Goal: Task Accomplishment & Management: Use online tool/utility

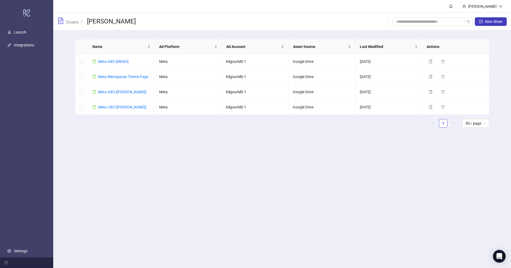
click at [70, 18] on span "Sheets" at bounding box center [68, 22] width 21 height 8
click at [70, 20] on link "Sheets" at bounding box center [72, 22] width 15 height 6
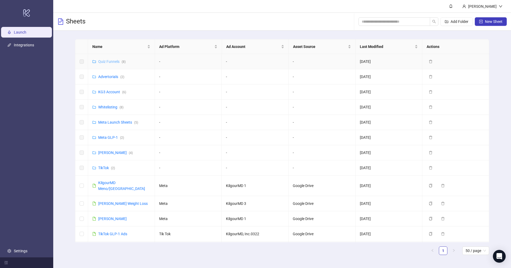
click at [111, 62] on link "Quiz Funnels ( 8 )" at bounding box center [111, 61] width 27 height 4
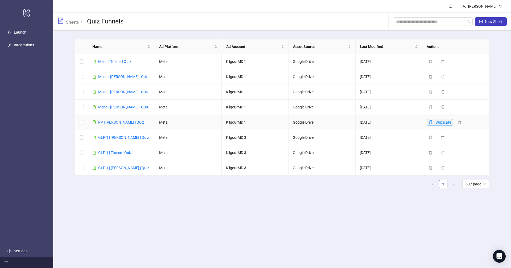
click at [430, 121] on icon "copy" at bounding box center [431, 122] width 4 height 4
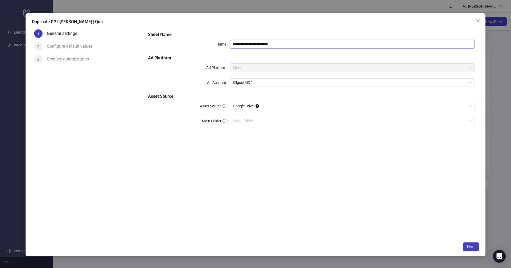
click at [247, 45] on input "**********" at bounding box center [352, 44] width 245 height 9
type input "**********"
click at [468, 249] on button "Next" at bounding box center [471, 246] width 16 height 9
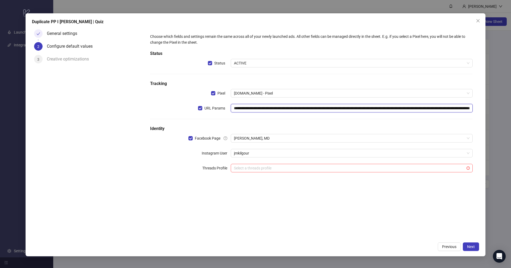
click at [306, 108] on input "**********" at bounding box center [352, 108] width 242 height 9
paste input "**"
click at [300, 138] on span "[PERSON_NAME], MD" at bounding box center [352, 138] width 236 height 8
type input "**********"
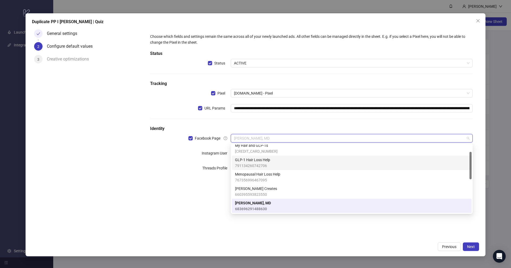
scroll to position [0, 0]
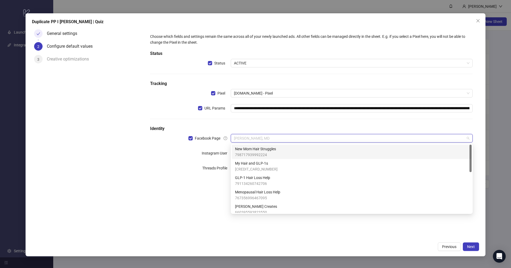
click at [288, 147] on div "New Mom Hair Struggles 798717939992224" at bounding box center [352, 152] width 234 height 12
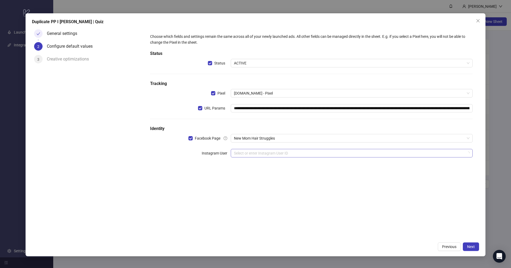
click at [272, 152] on input "search" at bounding box center [349, 153] width 231 height 8
click at [207, 191] on div "**********" at bounding box center [312, 133] width 336 height 212
click at [244, 153] on input "search" at bounding box center [349, 153] width 231 height 8
click at [214, 178] on div "**********" at bounding box center [312, 133] width 336 height 212
click at [468, 248] on span "Next" at bounding box center [471, 247] width 8 height 4
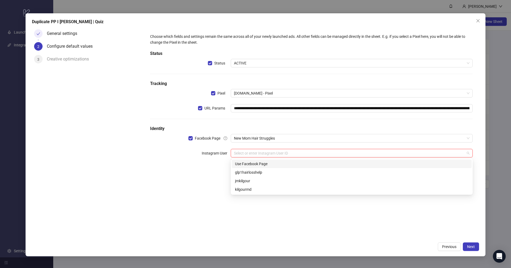
click at [296, 153] on input "search" at bounding box center [349, 153] width 231 height 8
click at [280, 163] on div "Use Facebook Page" at bounding box center [352, 164] width 234 height 6
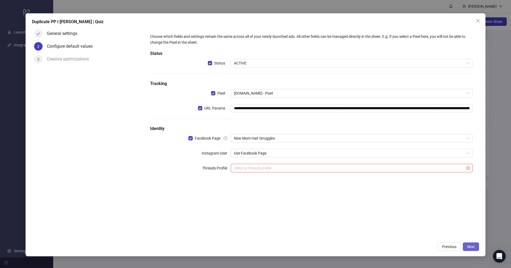
click at [479, 250] on button "Next" at bounding box center [471, 246] width 16 height 9
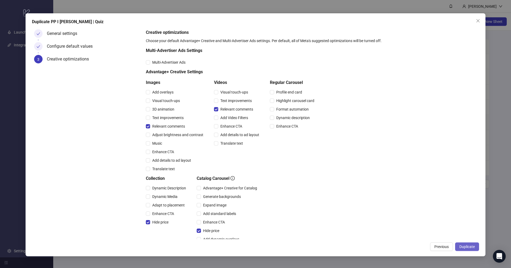
click at [471, 245] on span "Duplicate" at bounding box center [467, 247] width 15 height 4
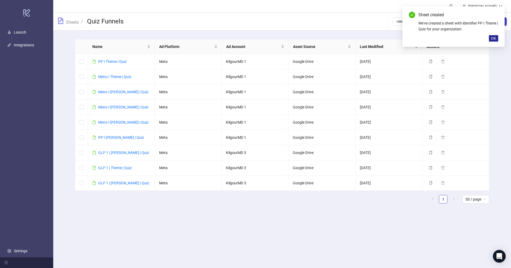
click at [495, 38] on span "OK" at bounding box center [493, 38] width 5 height 4
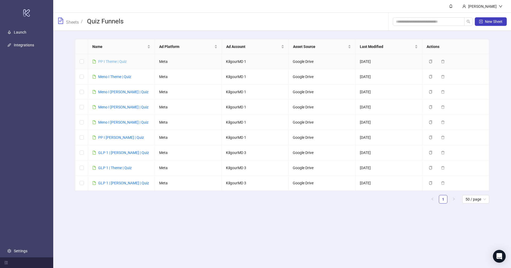
click at [111, 61] on link "PP I Theme | Quiz" at bounding box center [112, 61] width 29 height 4
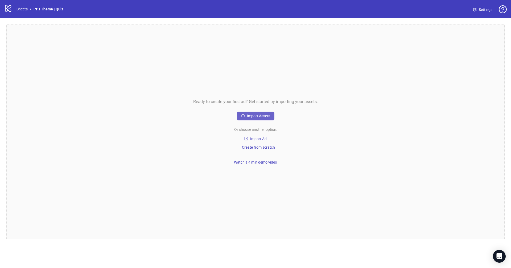
click at [262, 116] on span "Import Assets" at bounding box center [258, 116] width 23 height 4
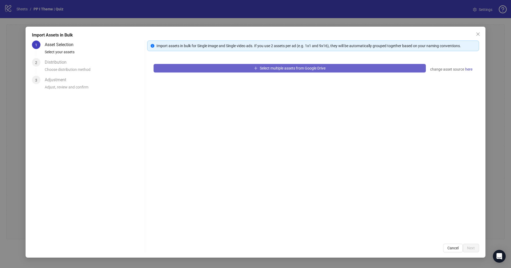
click at [265, 70] on span "Select multiple assets from Google Drive" at bounding box center [293, 68] width 66 height 4
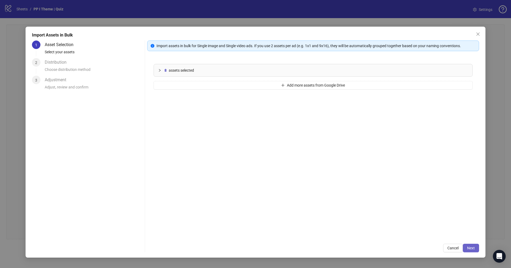
click at [473, 246] on button "Next" at bounding box center [471, 248] width 16 height 9
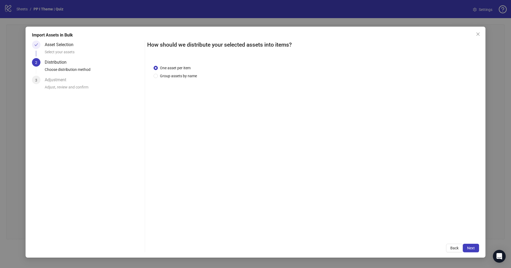
click at [473, 246] on button "Next" at bounding box center [471, 248] width 16 height 9
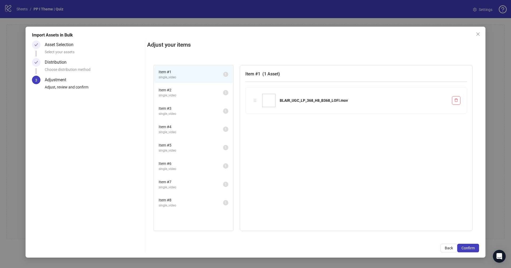
click at [473, 246] on button "Confirm" at bounding box center [469, 248] width 22 height 9
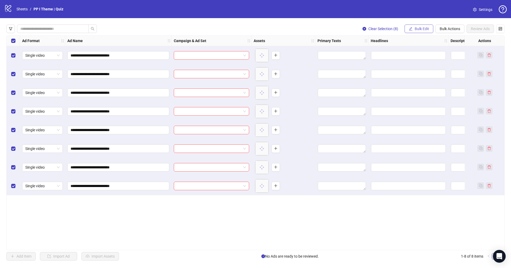
click at [420, 25] on button "Bulk Edit" at bounding box center [419, 29] width 29 height 9
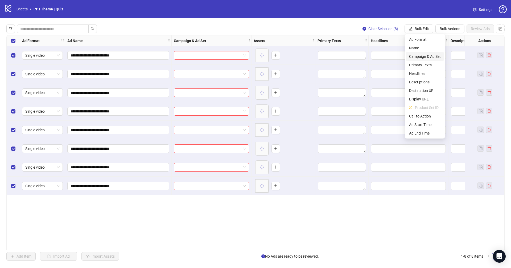
click at [427, 57] on span "Campaign & Ad Set" at bounding box center [425, 57] width 32 height 6
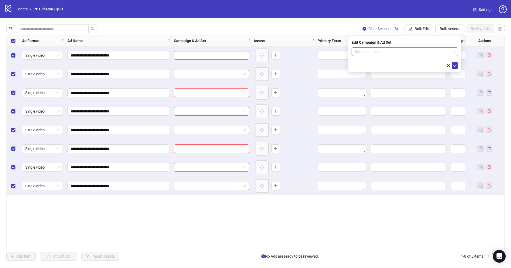
click at [416, 50] on input "search" at bounding box center [402, 52] width 95 height 8
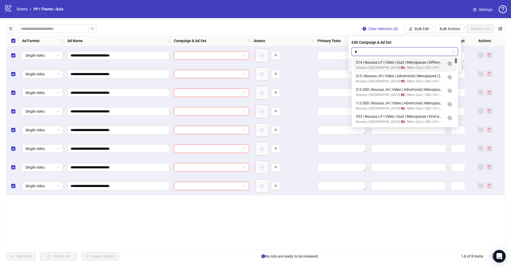
type input "**"
click at [449, 62] on icon "Duplicate" at bounding box center [449, 63] width 5 height 5
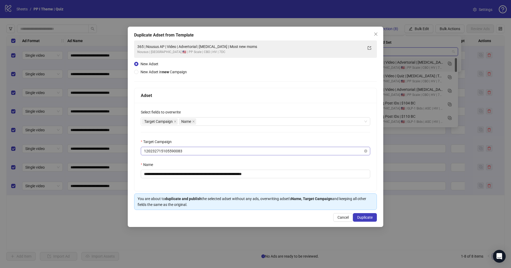
type input "***"
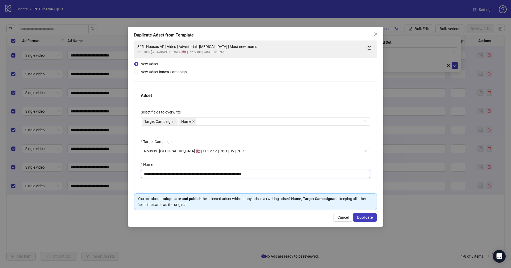
click at [282, 175] on input "**********" at bounding box center [256, 174] width 230 height 9
paste input "text"
type input "**********"
click at [368, 215] on span "Duplicate" at bounding box center [364, 217] width 15 height 4
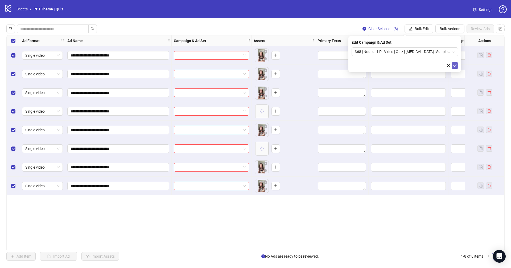
click at [456, 66] on icon "check" at bounding box center [455, 66] width 4 height 4
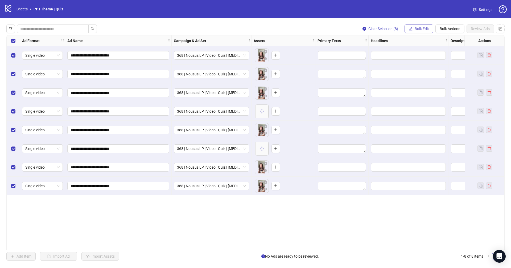
click at [418, 30] on span "Bulk Edit" at bounding box center [422, 29] width 14 height 4
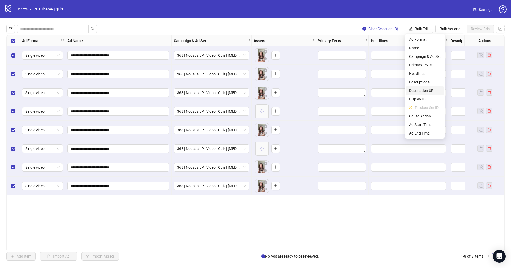
click at [420, 89] on span "Destination URL" at bounding box center [425, 91] width 32 height 6
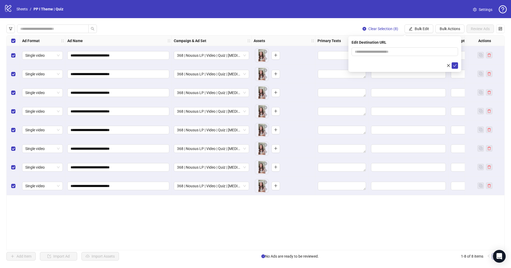
click at [389, 47] on div "Edit Destination URL" at bounding box center [405, 54] width 113 height 36
click at [384, 51] on input "text" at bounding box center [403, 52] width 96 height 6
paste input "**********"
type input "**********"
click at [457, 64] on icon "check" at bounding box center [455, 66] width 4 height 4
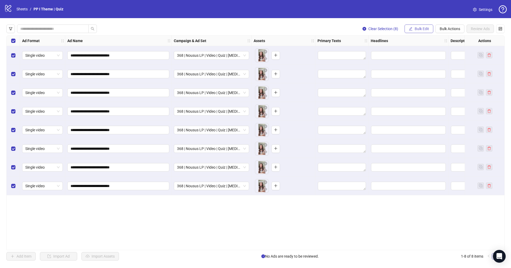
click at [422, 30] on span "Bulk Edit" at bounding box center [422, 29] width 14 height 4
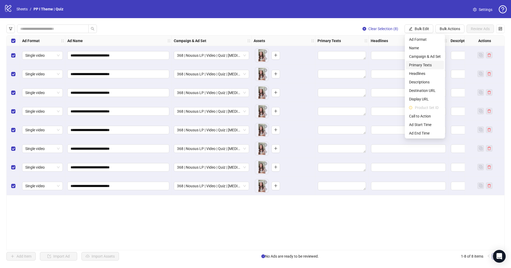
click at [422, 66] on span "Primary Texts" at bounding box center [425, 65] width 32 height 6
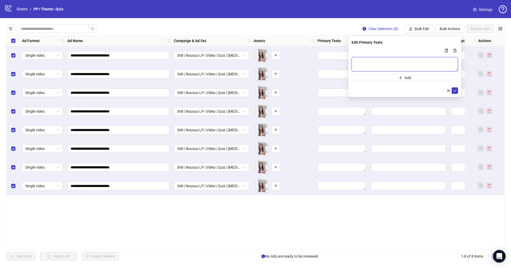
click at [407, 59] on textarea "Multi-text input container - paste or copy values" at bounding box center [405, 64] width 107 height 14
paste textarea "**********"
type textarea "**********"
click at [454, 91] on icon "check" at bounding box center [455, 90] width 4 height 4
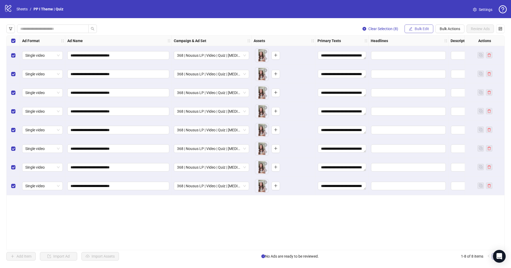
click at [421, 29] on span "Bulk Edit" at bounding box center [422, 29] width 14 height 4
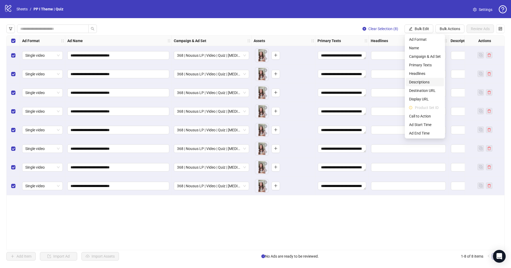
click at [424, 78] on li "Descriptions" at bounding box center [425, 82] width 38 height 9
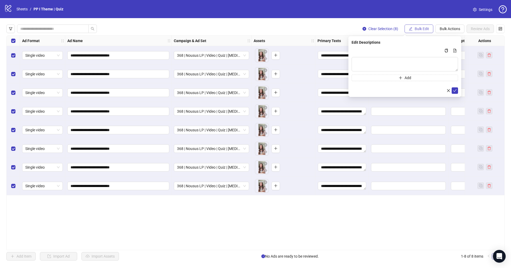
click at [422, 31] on button "Bulk Edit" at bounding box center [419, 29] width 29 height 9
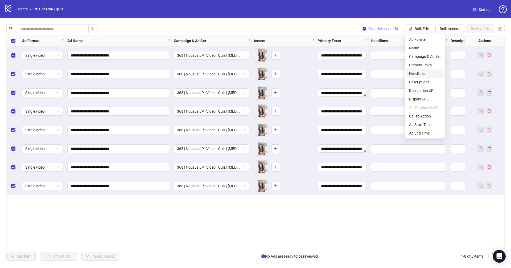
click at [416, 72] on span "Headlines" at bounding box center [425, 74] width 32 height 6
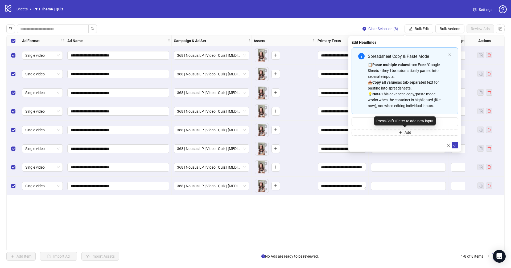
click at [407, 91] on div "📋 Paste multiple values from Excel/Google Sheets - they'll be automatically par…" at bounding box center [407, 85] width 78 height 47
type input "**********"
click at [457, 144] on button "submit" at bounding box center [455, 145] width 6 height 6
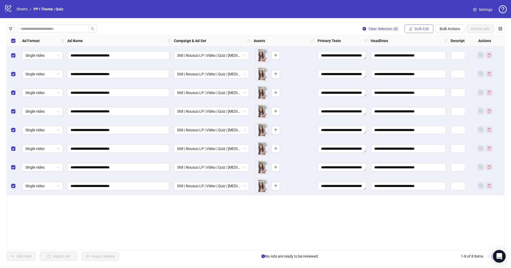
click at [422, 27] on span "Bulk Edit" at bounding box center [422, 29] width 14 height 4
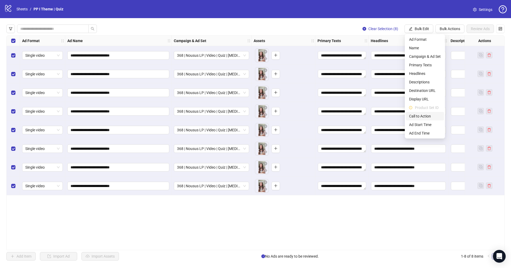
click at [427, 115] on span "Call to Action" at bounding box center [425, 116] width 32 height 6
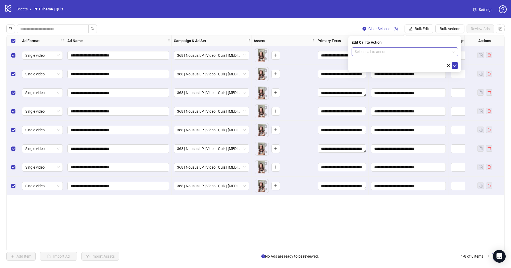
click at [400, 50] on input "search" at bounding box center [402, 52] width 95 height 8
type input "***"
click at [387, 60] on div "Learn more" at bounding box center [405, 62] width 98 height 6
click at [455, 68] on button "submit" at bounding box center [455, 65] width 6 height 6
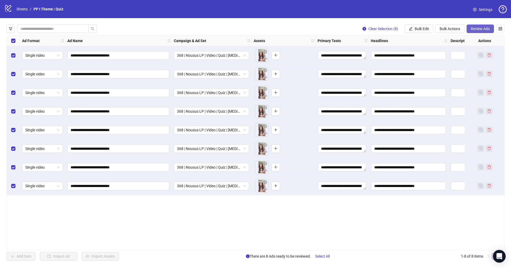
click at [479, 28] on span "Review Ads" at bounding box center [480, 29] width 19 height 4
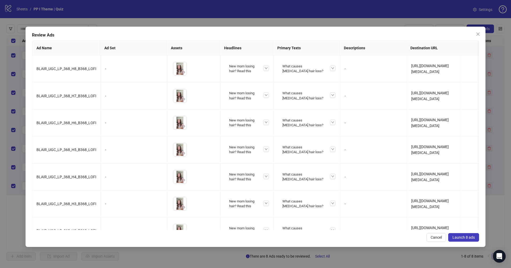
click at [469, 237] on span "Launch 8 ads" at bounding box center [464, 237] width 22 height 4
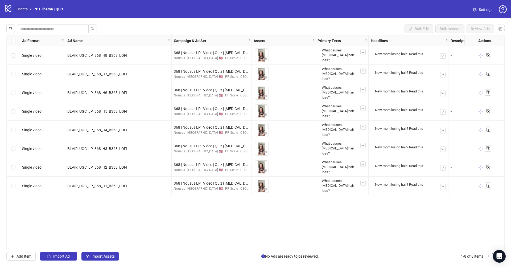
click at [22, 9] on link "Sheets" at bounding box center [21, 9] width 13 height 6
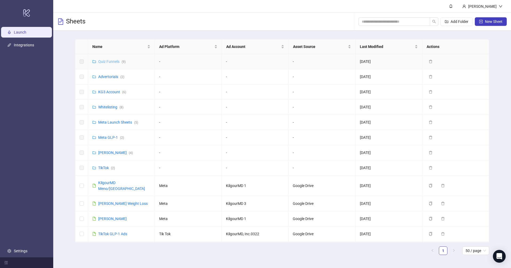
click at [107, 62] on link "Quiz Funnels ( 9 )" at bounding box center [111, 61] width 27 height 4
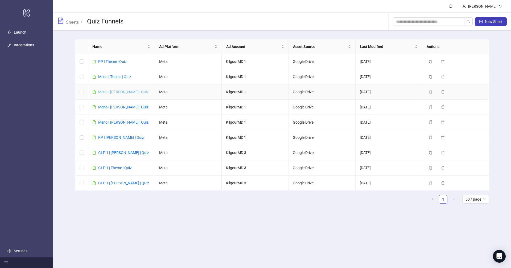
click at [115, 92] on link "Meno I [PERSON_NAME] | Quiz" at bounding box center [123, 92] width 50 height 4
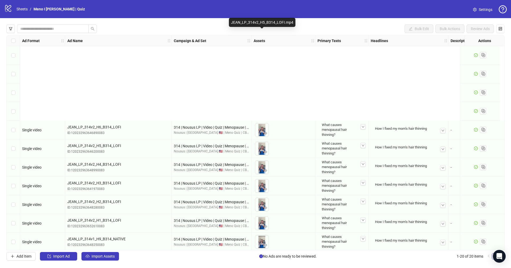
scroll to position [171, 0]
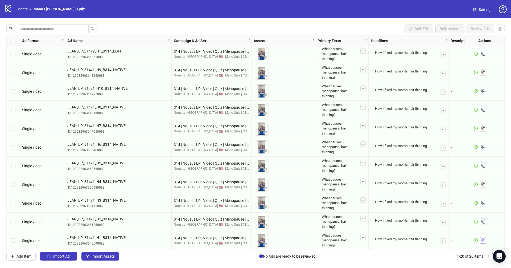
click at [483, 239] on rect "Duplicate" at bounding box center [484, 240] width 3 height 3
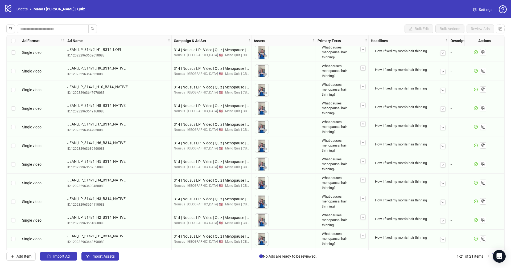
scroll to position [189, 0]
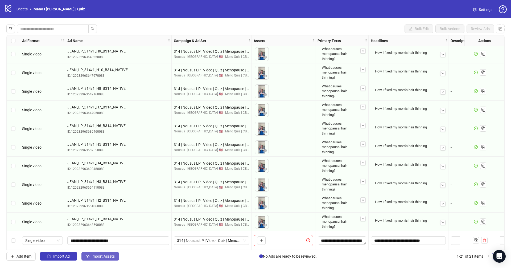
click at [107, 259] on button "Import Assets" at bounding box center [101, 256] width 38 height 9
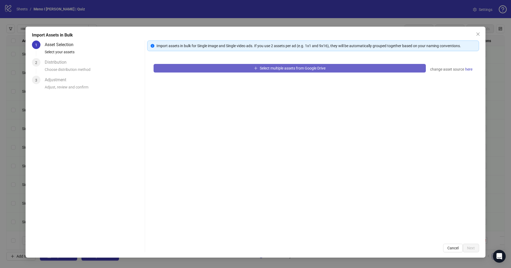
click at [204, 72] on button "Select multiple assets from Google Drive" at bounding box center [290, 68] width 272 height 9
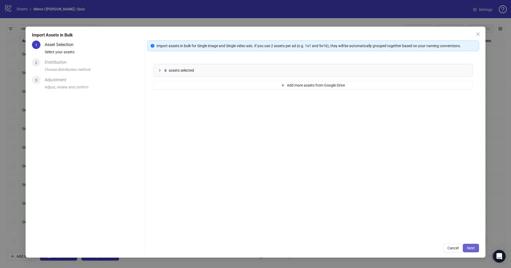
click at [479, 247] on button "Next" at bounding box center [471, 248] width 16 height 9
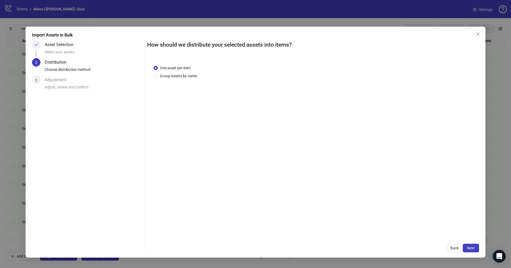
click at [477, 249] on button "Next" at bounding box center [471, 248] width 16 height 9
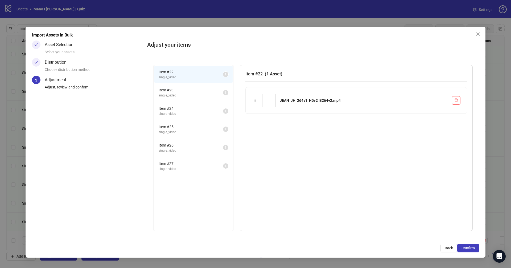
click at [477, 249] on button "Confirm" at bounding box center [469, 248] width 22 height 9
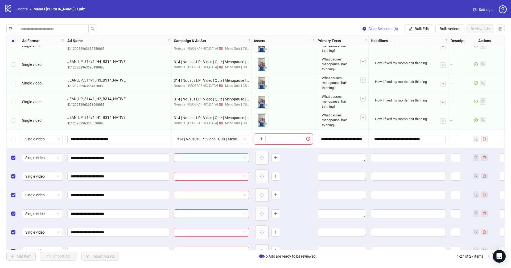
scroll to position [301, 0]
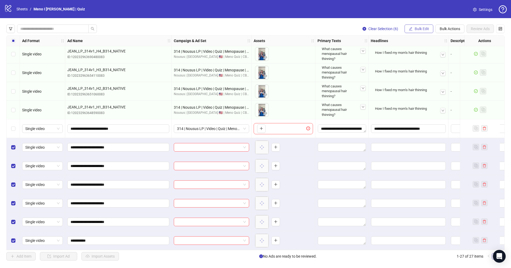
click at [422, 29] on span "Bulk Edit" at bounding box center [422, 29] width 14 height 4
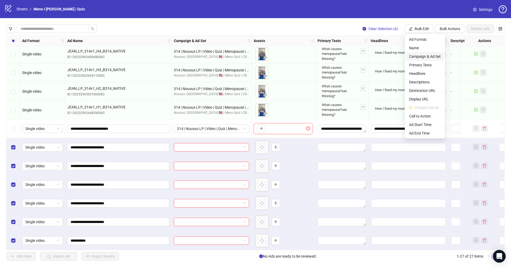
click at [421, 57] on span "Campaign & Ad Set" at bounding box center [425, 57] width 32 height 6
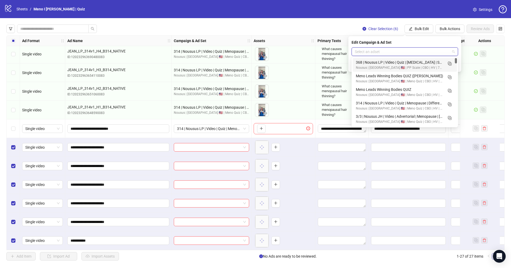
click at [404, 52] on input "search" at bounding box center [402, 52] width 95 height 8
click at [451, 77] on icon "Duplicate" at bounding box center [449, 76] width 5 height 5
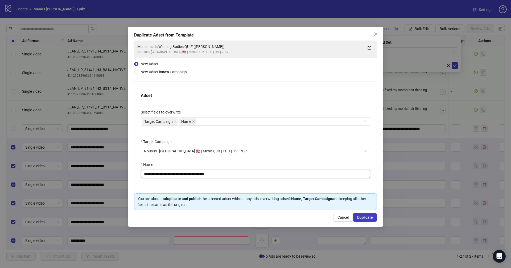
click at [241, 174] on input "**********" at bounding box center [256, 174] width 230 height 9
paste input "**********"
type input "**********"
click at [365, 214] on button "Duplicate" at bounding box center [365, 217] width 24 height 9
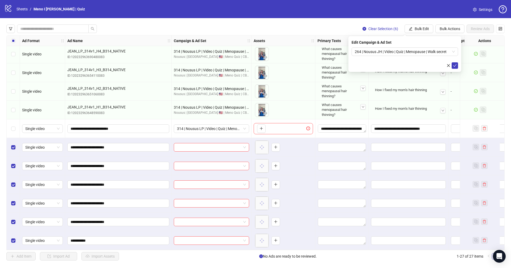
click at [457, 66] on icon "check" at bounding box center [455, 66] width 4 height 4
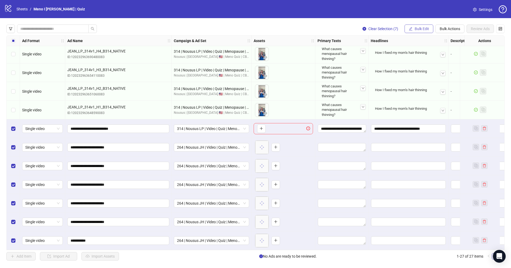
click at [417, 29] on span "Bulk Edit" at bounding box center [422, 29] width 14 height 4
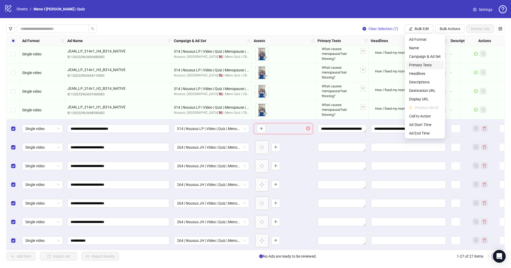
click at [425, 65] on span "Primary Texts" at bounding box center [425, 65] width 32 height 6
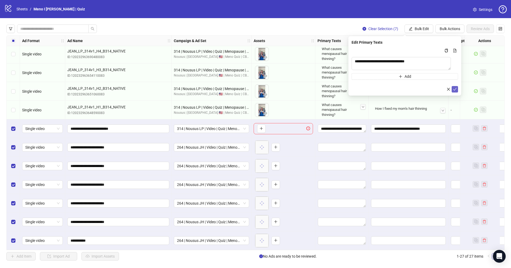
click at [457, 91] on icon "check" at bounding box center [455, 89] width 4 height 4
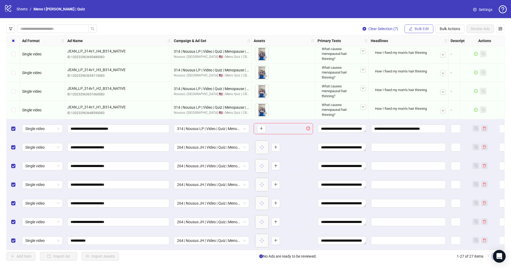
click at [426, 26] on button "Bulk Edit" at bounding box center [419, 29] width 29 height 9
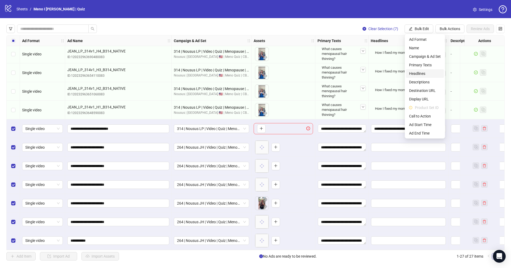
click at [425, 73] on span "Headlines" at bounding box center [425, 74] width 32 height 6
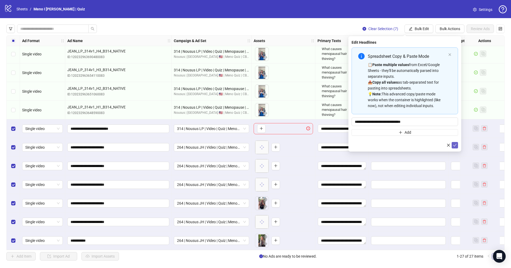
click at [457, 145] on button "submit" at bounding box center [455, 145] width 6 height 6
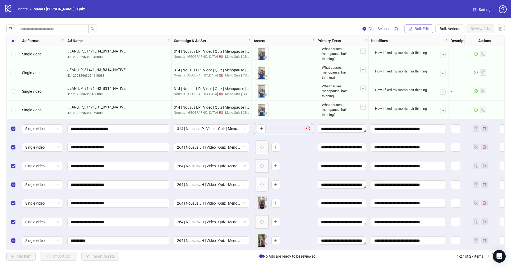
click at [426, 31] on span "Bulk Edit" at bounding box center [422, 29] width 14 height 4
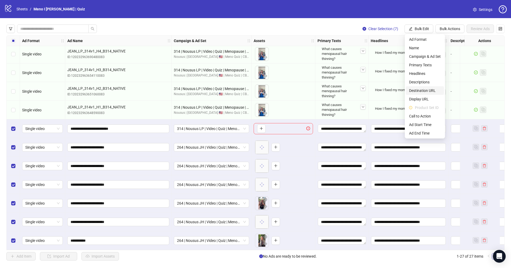
click at [429, 88] on span "Destination URL" at bounding box center [425, 91] width 32 height 6
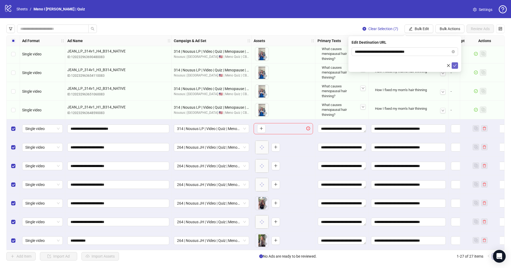
click at [455, 64] on icon "check" at bounding box center [455, 66] width 4 height 4
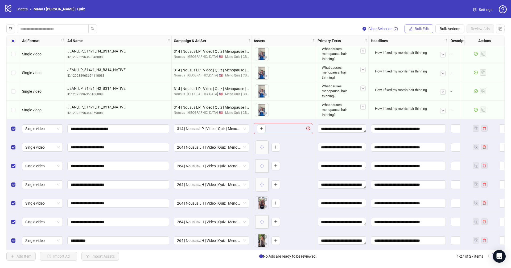
click at [422, 28] on span "Bulk Edit" at bounding box center [422, 29] width 14 height 4
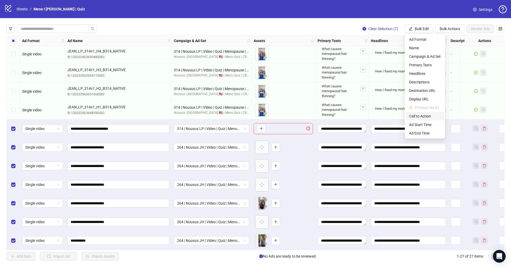
click at [428, 117] on span "Call to Action" at bounding box center [425, 116] width 32 height 6
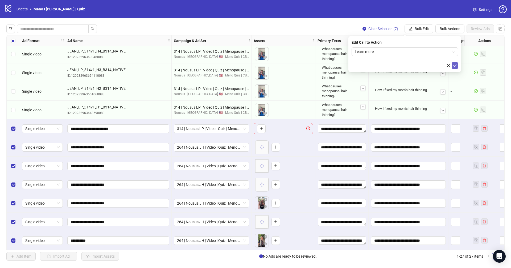
click at [455, 65] on icon "check" at bounding box center [455, 66] width 4 height 4
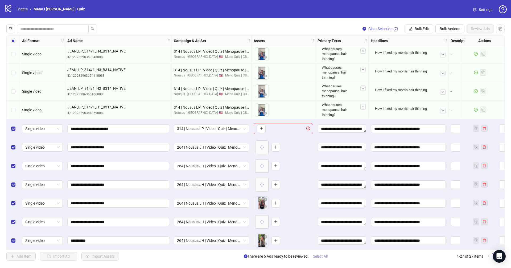
click at [327, 258] on span "Select All" at bounding box center [320, 256] width 15 height 4
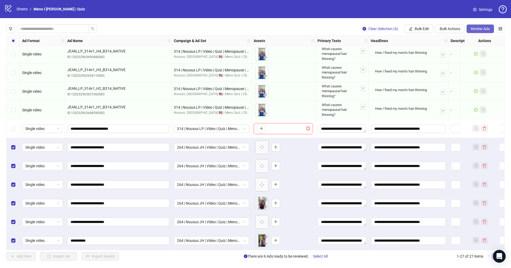
click at [483, 26] on button "Review Ads" at bounding box center [480, 29] width 27 height 9
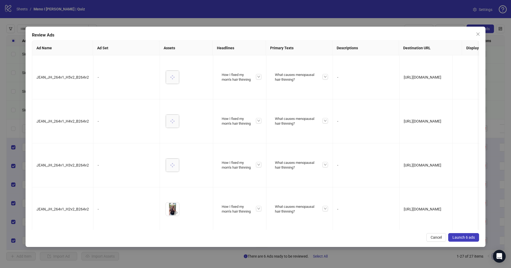
click at [457, 234] on button "Launch 6 ads" at bounding box center [464, 237] width 31 height 9
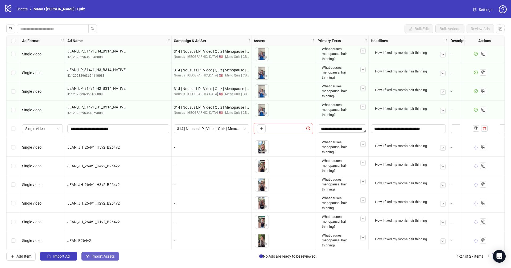
click at [108, 256] on span "Import Assets" at bounding box center [103, 256] width 23 height 4
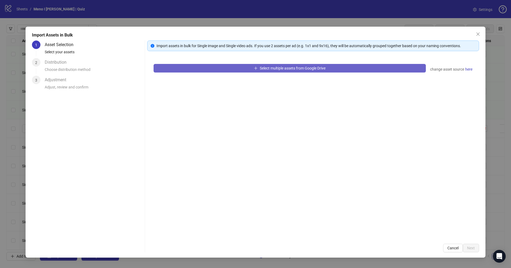
click at [221, 72] on button "Select multiple assets from Google Drive" at bounding box center [290, 68] width 272 height 9
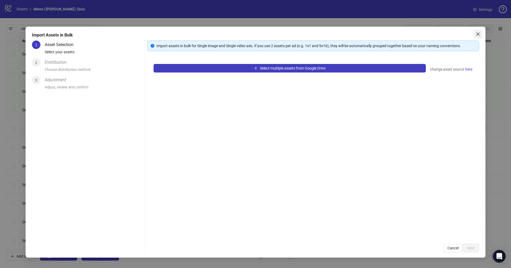
click at [478, 35] on icon "close" at bounding box center [478, 33] width 3 height 3
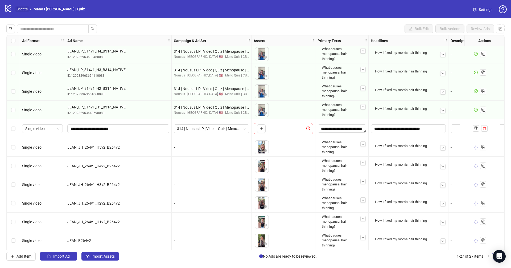
click at [21, 9] on link "Sheets" at bounding box center [21, 9] width 13 height 6
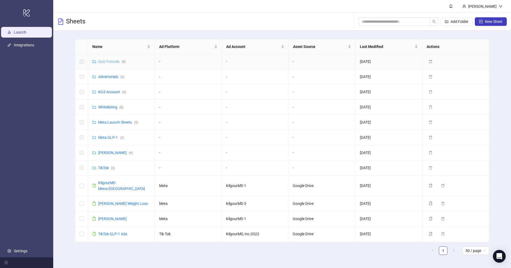
click at [109, 63] on link "Quiz Funnels ( 9 )" at bounding box center [111, 61] width 27 height 4
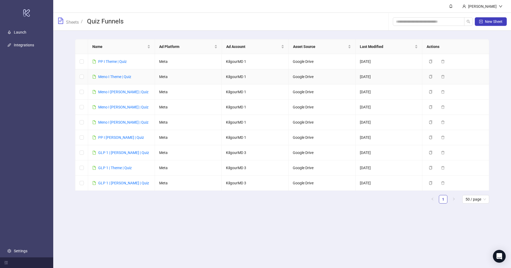
click at [111, 79] on div "Meno I Theme | Quiz" at bounding box center [114, 77] width 33 height 6
click at [111, 75] on link "Meno I Theme | Quiz" at bounding box center [114, 77] width 33 height 4
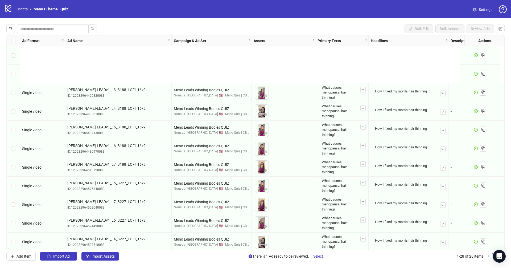
scroll to position [320, 0]
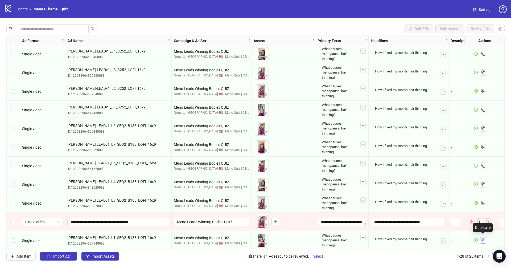
click at [480, 238] on button "button" at bounding box center [483, 240] width 6 height 6
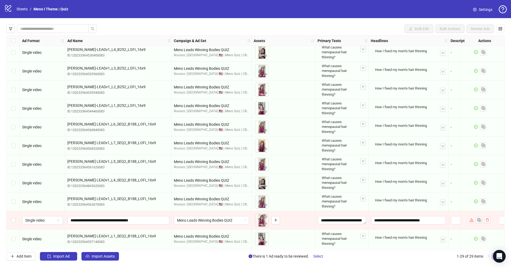
scroll to position [339, 0]
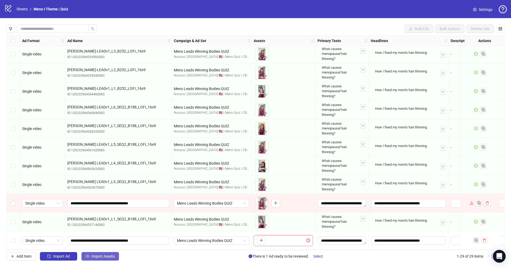
click at [105, 256] on span "Import Assets" at bounding box center [103, 256] width 23 height 4
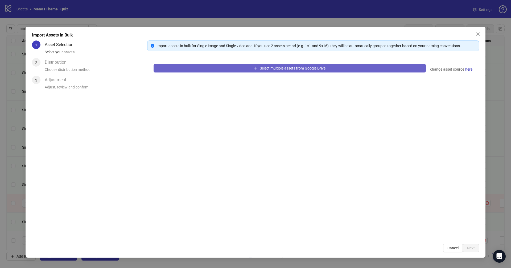
click at [220, 68] on button "Select multiple assets from Google Drive" at bounding box center [290, 68] width 272 height 9
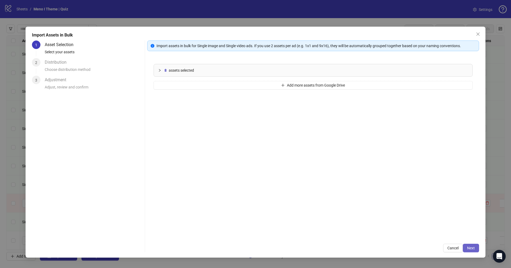
click at [475, 247] on span "Next" at bounding box center [471, 248] width 8 height 4
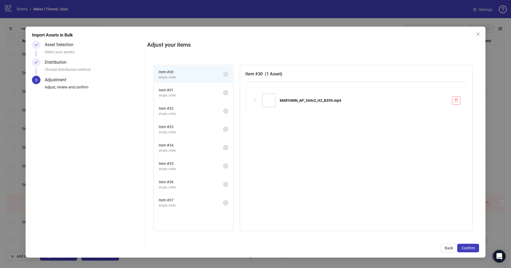
click at [471, 248] on span "Confirm" at bounding box center [468, 248] width 13 height 4
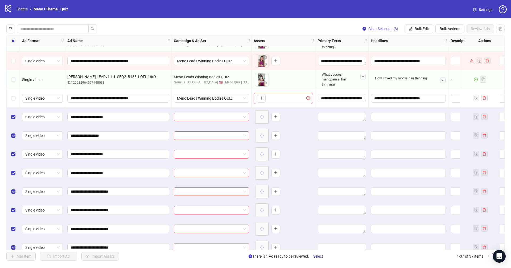
scroll to position [488, 0]
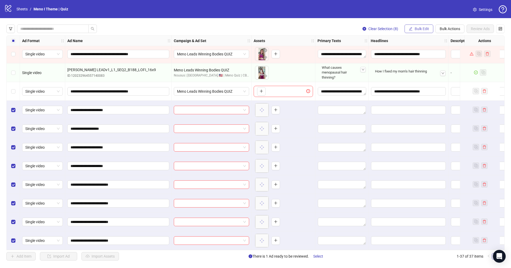
click at [417, 25] on button "Bulk Edit" at bounding box center [419, 29] width 29 height 9
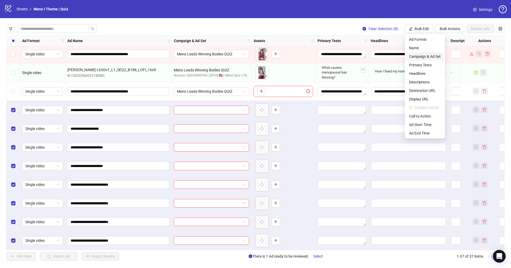
click at [420, 59] on span "Campaign & Ad Set" at bounding box center [425, 57] width 32 height 6
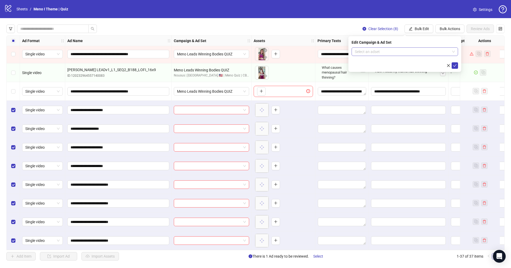
click at [410, 53] on input "search" at bounding box center [402, 52] width 95 height 8
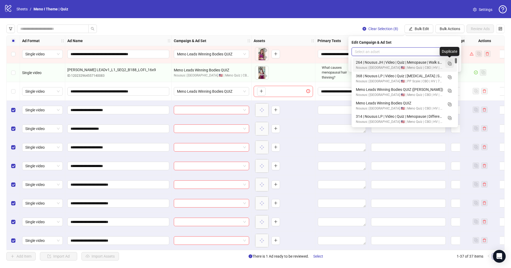
click at [452, 62] on icon "Duplicate" at bounding box center [449, 63] width 5 height 5
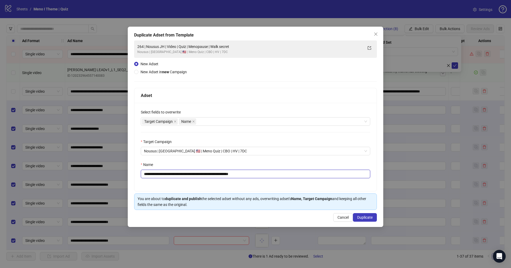
click at [312, 176] on input "**********" at bounding box center [256, 174] width 230 height 9
paste input "***"
click at [197, 173] on input "**********" at bounding box center [256, 174] width 230 height 9
type input "**********"
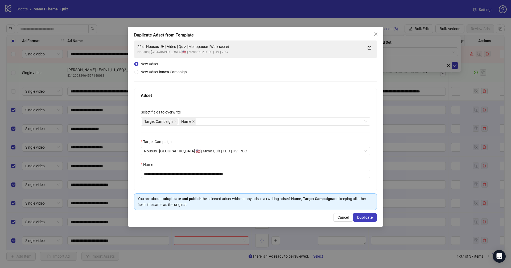
click at [377, 214] on div "**********" at bounding box center [256, 127] width 256 height 200
click at [371, 215] on span "Duplicate" at bounding box center [364, 217] width 15 height 4
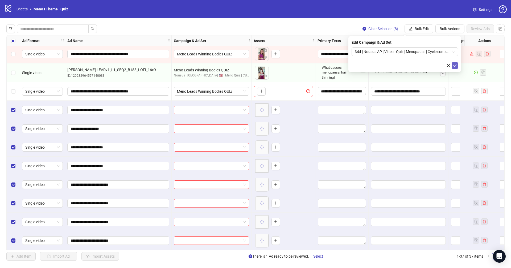
click at [457, 64] on icon "check" at bounding box center [455, 66] width 4 height 4
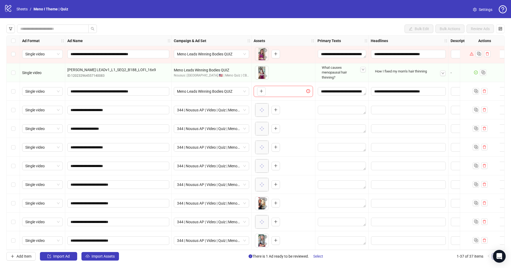
click at [13, 93] on div "Select row 29" at bounding box center [13, 91] width 13 height 19
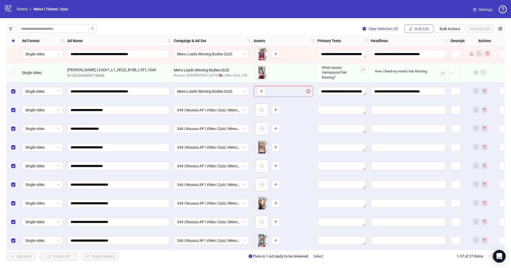
click at [418, 29] on span "Bulk Edit" at bounding box center [422, 29] width 14 height 4
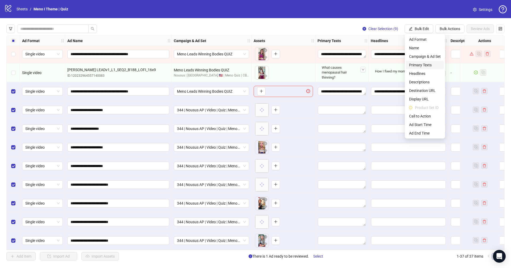
click at [424, 65] on span "Primary Texts" at bounding box center [425, 65] width 32 height 6
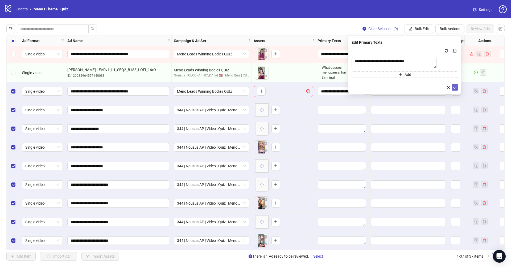
click at [456, 91] on button "submit" at bounding box center [455, 87] width 6 height 6
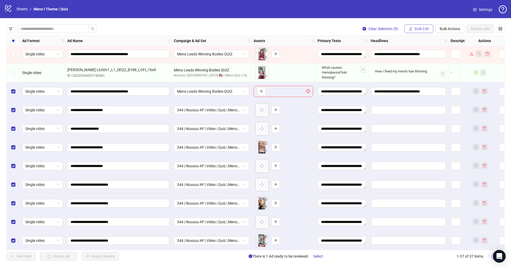
click at [421, 29] on span "Bulk Edit" at bounding box center [422, 29] width 14 height 4
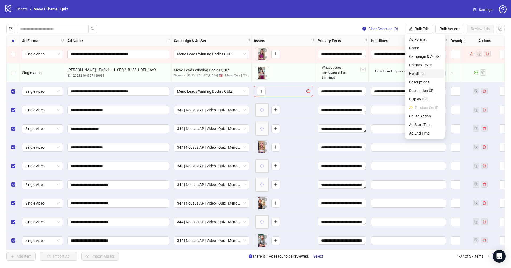
click at [420, 72] on span "Headlines" at bounding box center [425, 74] width 32 height 6
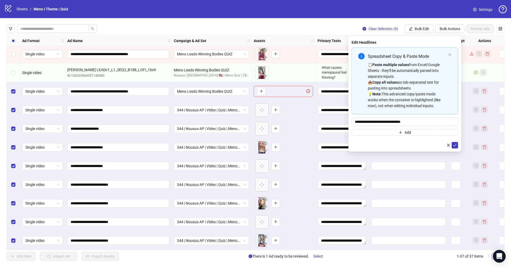
click at [454, 141] on form "**********" at bounding box center [405, 97] width 107 height 101
click at [454, 143] on icon "check" at bounding box center [455, 145] width 4 height 4
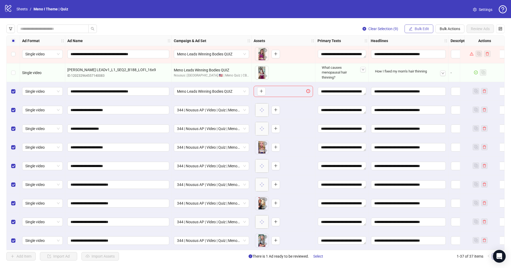
click at [421, 32] on button "Bulk Edit" at bounding box center [419, 29] width 29 height 9
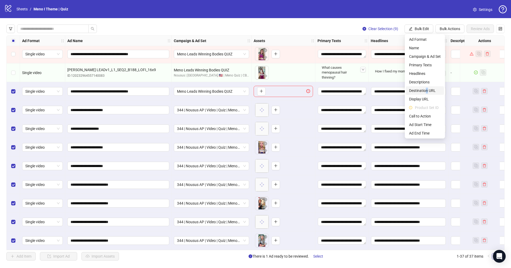
click at [427, 89] on span "Destination URL" at bounding box center [425, 91] width 32 height 6
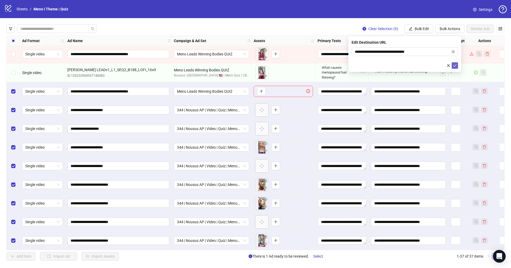
click at [457, 65] on icon "check" at bounding box center [455, 66] width 4 height 4
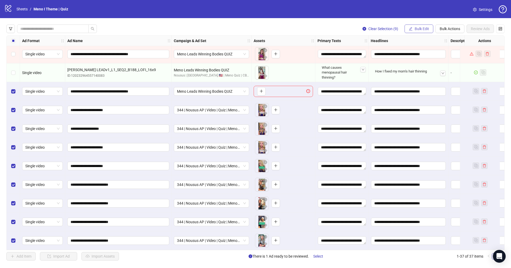
click at [418, 25] on button "Bulk Edit" at bounding box center [419, 29] width 29 height 9
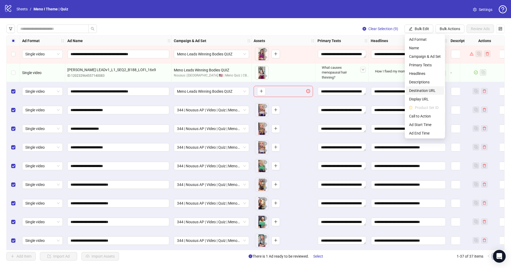
click at [416, 92] on span "Destination URL" at bounding box center [425, 91] width 32 height 6
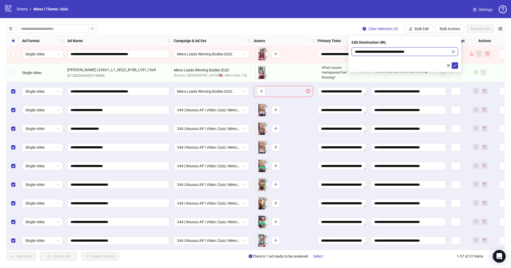
click at [408, 53] on input "**********" at bounding box center [403, 52] width 96 height 6
type input "**********"
click at [455, 66] on icon "check" at bounding box center [455, 65] width 3 height 3
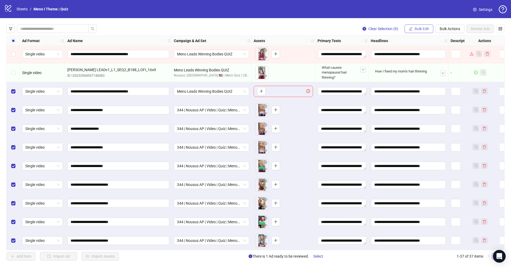
click at [418, 27] on span "Bulk Edit" at bounding box center [422, 29] width 14 height 4
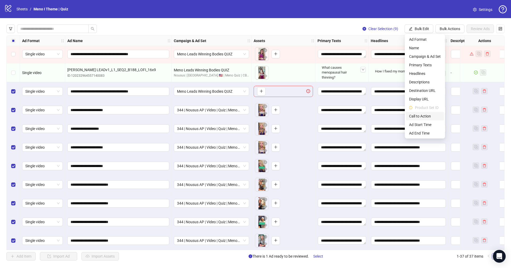
click at [419, 116] on span "Call to Action" at bounding box center [425, 116] width 32 height 6
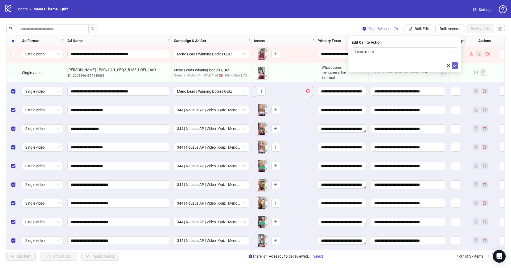
click at [455, 62] on button "submit" at bounding box center [455, 65] width 6 height 6
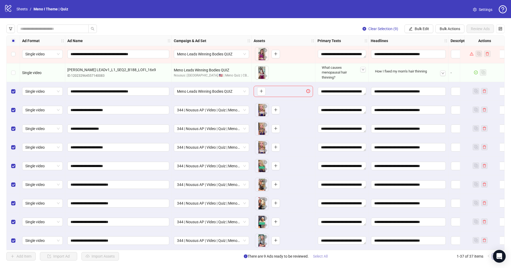
click at [319, 255] on span "Select All" at bounding box center [320, 256] width 15 height 4
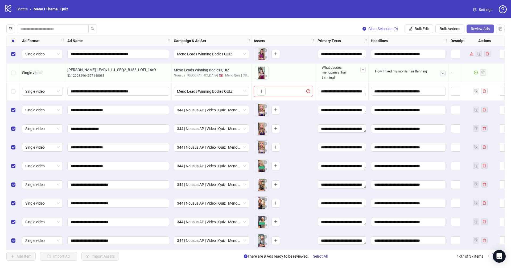
click at [471, 25] on button "Review Ads" at bounding box center [480, 29] width 27 height 9
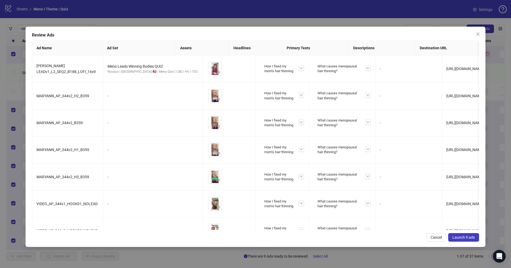
click at [458, 237] on span "Launch 9 ads" at bounding box center [464, 237] width 22 height 4
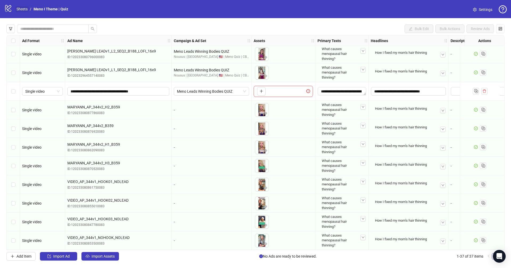
click at [20, 9] on link "Sheets" at bounding box center [21, 9] width 13 height 6
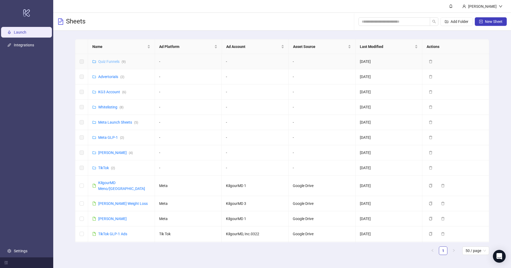
click at [113, 62] on link "Quiz Funnels ( 9 )" at bounding box center [111, 61] width 27 height 4
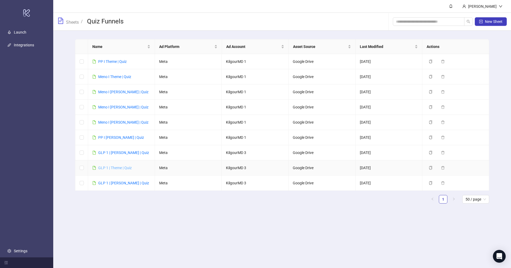
click at [114, 166] on link "GLP 1 | Theme | Quiz" at bounding box center [115, 168] width 34 height 4
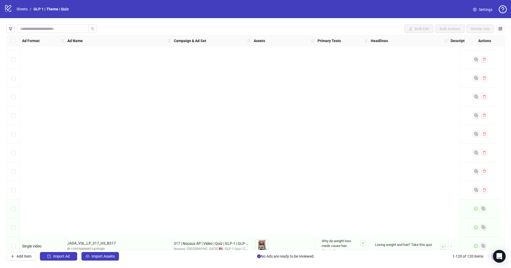
scroll to position [2035, 0]
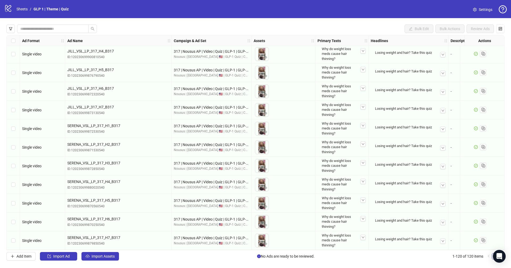
click at [487, 240] on div at bounding box center [480, 240] width 40 height 19
click at [484, 240] on rect "Duplicate" at bounding box center [484, 240] width 3 height 3
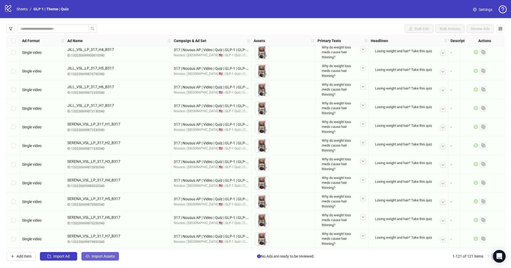
click at [91, 254] on button "Import Assets" at bounding box center [101, 256] width 38 height 9
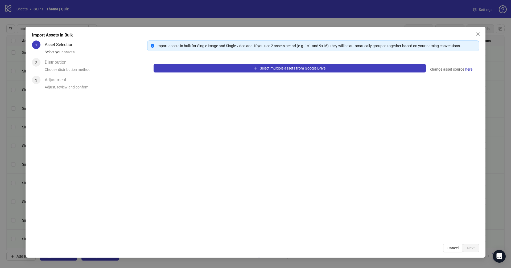
click at [200, 72] on div "Select multiple assets from Google Drive change asset source here" at bounding box center [313, 148] width 332 height 180
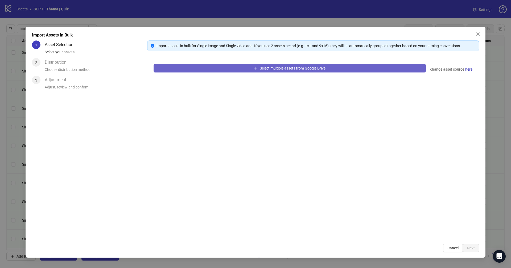
click at [199, 67] on button "Select multiple assets from Google Drive" at bounding box center [290, 68] width 272 height 9
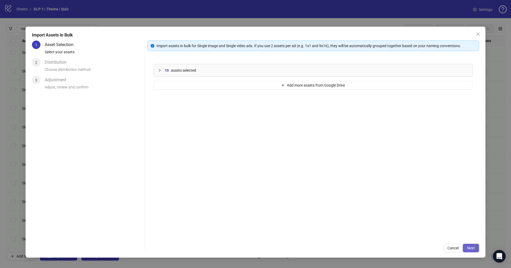
click at [471, 248] on span "Next" at bounding box center [471, 248] width 8 height 4
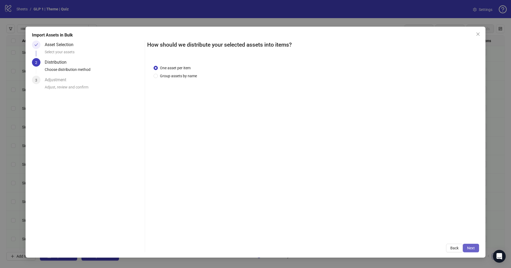
click at [472, 249] on span "Next" at bounding box center [471, 248] width 8 height 4
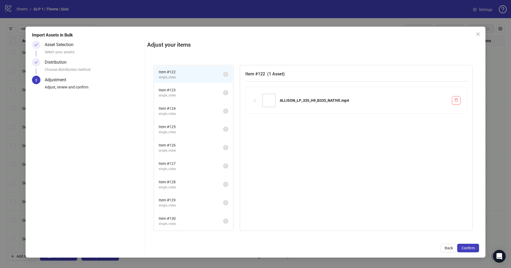
click at [472, 249] on span "Confirm" at bounding box center [468, 248] width 13 height 4
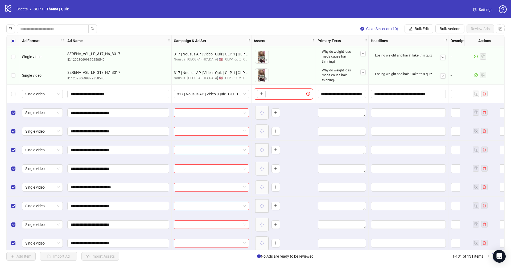
scroll to position [2240, 0]
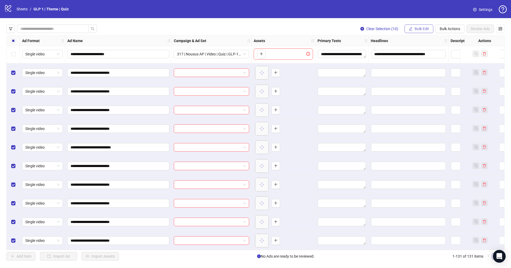
click at [416, 26] on button "Bulk Edit" at bounding box center [419, 29] width 29 height 9
click at [422, 54] on span "Campaign & Ad Set" at bounding box center [425, 57] width 32 height 6
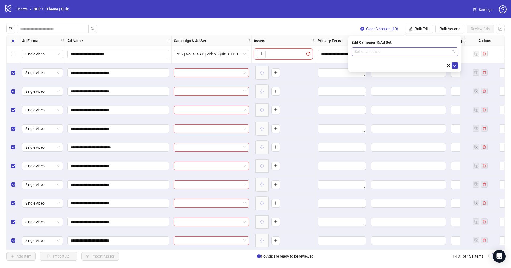
click at [412, 53] on input "search" at bounding box center [402, 52] width 95 height 8
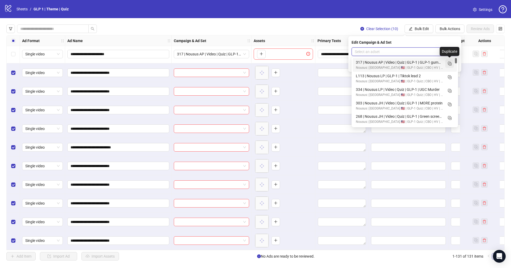
click at [450, 63] on rect "Duplicate" at bounding box center [450, 64] width 3 height 3
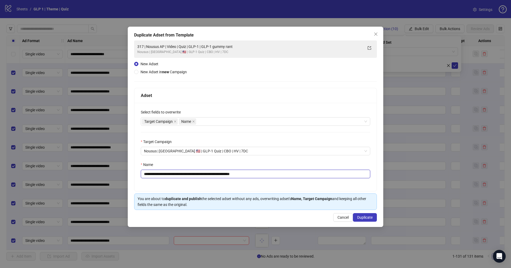
click at [242, 172] on input "**********" at bounding box center [256, 174] width 230 height 9
paste input "text"
type input "**********"
click at [369, 216] on span "Duplicate" at bounding box center [364, 217] width 15 height 4
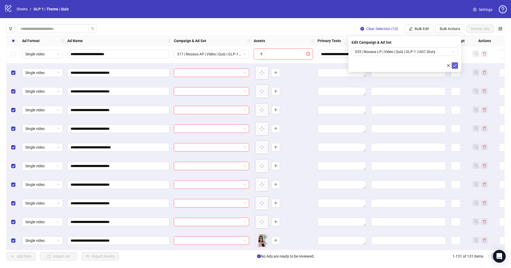
click at [457, 66] on icon "check" at bounding box center [455, 66] width 4 height 4
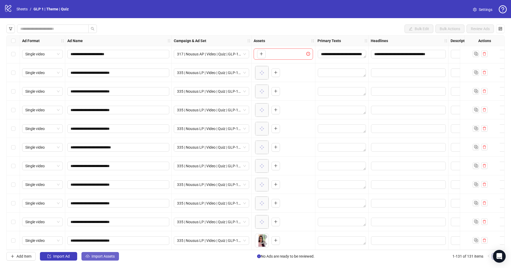
click at [106, 253] on button "Import Assets" at bounding box center [101, 256] width 38 height 9
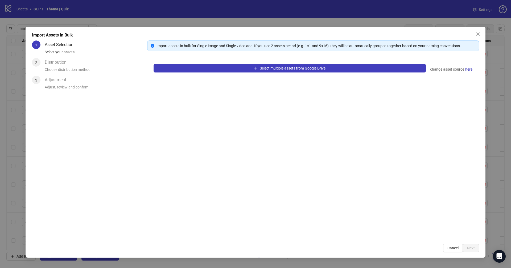
click at [218, 63] on div "Select multiple assets from Google Drive change asset source here" at bounding box center [313, 148] width 332 height 180
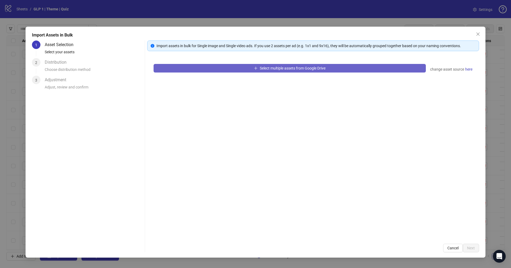
click at [217, 68] on button "Select multiple assets from Google Drive" at bounding box center [290, 68] width 272 height 9
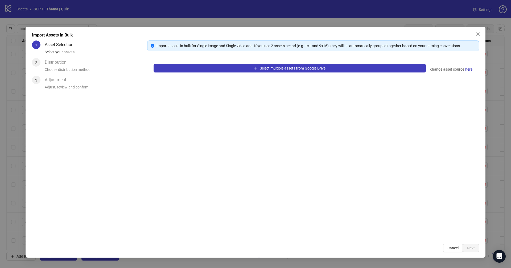
click at [481, 29] on div "Import Assets in Bulk 1 Asset Selection Select your assets 2 Distribution Choos…" at bounding box center [256, 142] width 460 height 231
click at [479, 35] on icon "close" at bounding box center [478, 34] width 4 height 4
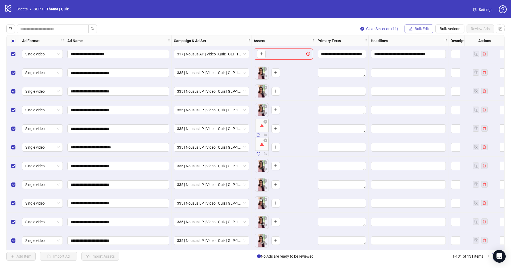
click at [421, 28] on span "Bulk Edit" at bounding box center [422, 29] width 14 height 4
click at [424, 55] on span "Campaign & Ad Set" at bounding box center [425, 57] width 32 height 6
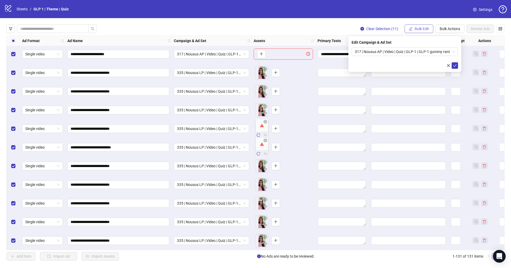
click at [421, 25] on button "Bulk Edit" at bounding box center [419, 29] width 29 height 9
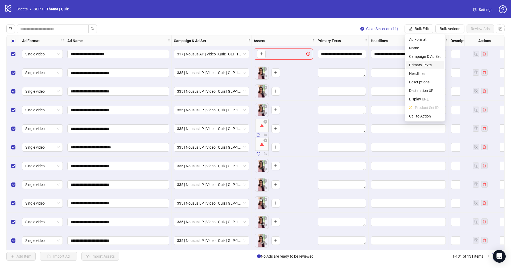
click at [420, 65] on span "Primary Texts" at bounding box center [425, 65] width 32 height 6
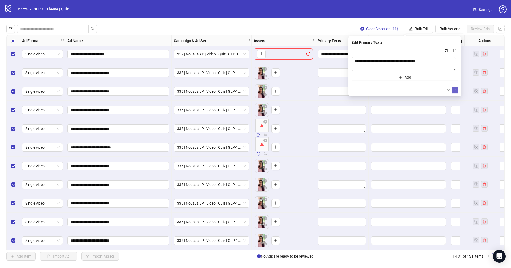
click at [455, 89] on icon "check" at bounding box center [455, 90] width 4 height 4
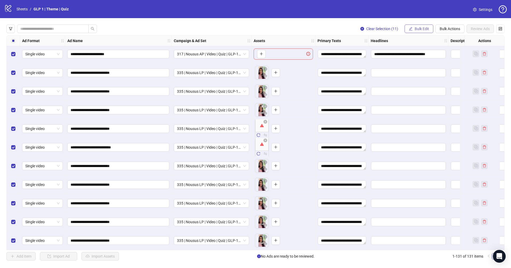
click at [422, 27] on span "Bulk Edit" at bounding box center [422, 29] width 14 height 4
click at [422, 75] on span "Headlines" at bounding box center [425, 74] width 32 height 6
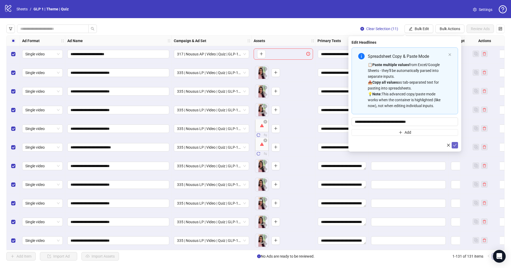
click at [456, 143] on icon "check" at bounding box center [455, 145] width 4 height 4
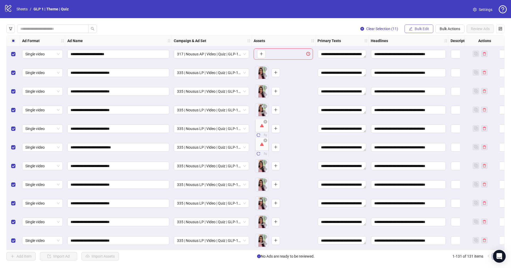
click at [420, 26] on button "Bulk Edit" at bounding box center [419, 29] width 29 height 9
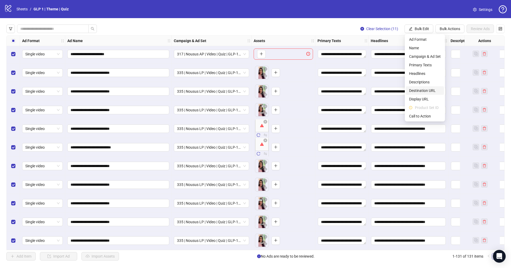
click at [422, 89] on span "Destination URL" at bounding box center [425, 91] width 32 height 6
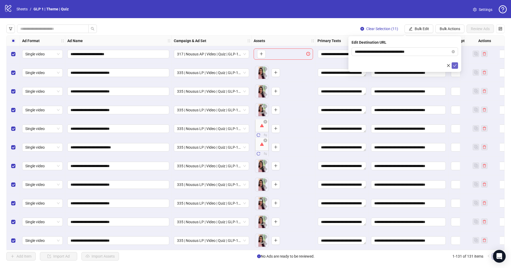
click at [455, 64] on icon "check" at bounding box center [455, 66] width 4 height 4
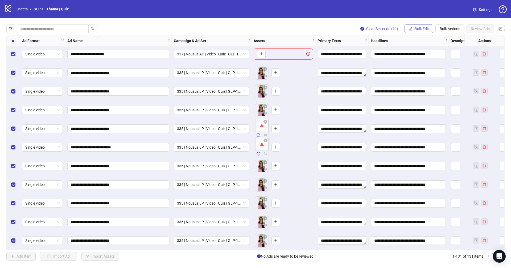
click at [422, 31] on span "Bulk Edit" at bounding box center [422, 29] width 14 height 4
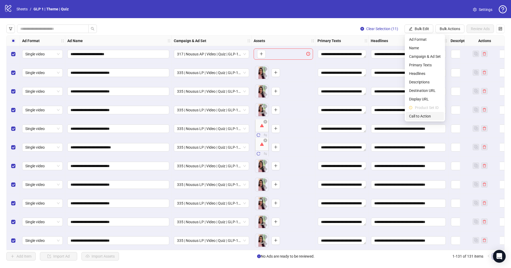
click at [426, 115] on span "Call to Action" at bounding box center [425, 116] width 32 height 6
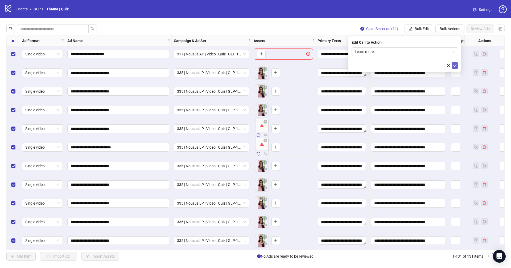
click at [458, 65] on button "submit" at bounding box center [455, 65] width 6 height 6
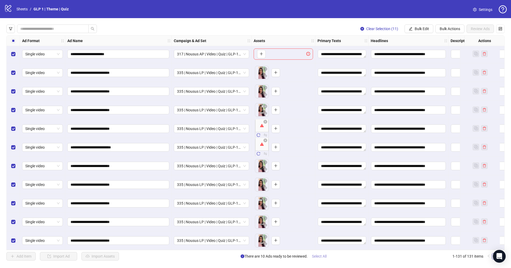
click at [323, 255] on span "Select All" at bounding box center [319, 256] width 15 height 4
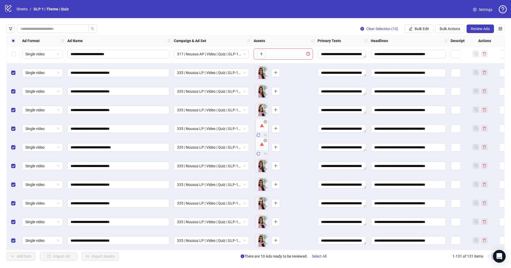
click at [465, 29] on div "Clear Selection (10) Bulk Edit Bulk Actions Review Ads" at bounding box center [430, 29] width 149 height 9
click at [477, 28] on span "Review Ads" at bounding box center [480, 29] width 19 height 4
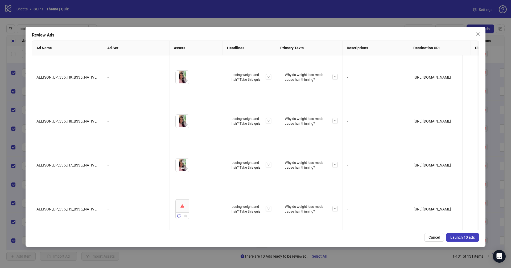
click at [464, 233] on button "Launch 10 ads" at bounding box center [462, 237] width 33 height 9
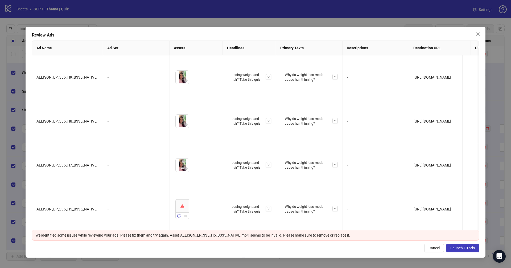
click at [470, 249] on span "Launch 10 ads" at bounding box center [463, 248] width 25 height 4
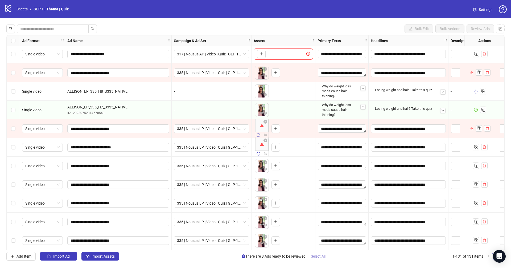
click at [324, 256] on span "Select All" at bounding box center [318, 256] width 15 height 4
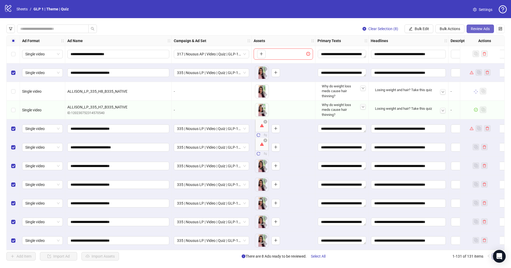
click at [478, 27] on span "Review Ads" at bounding box center [480, 29] width 19 height 4
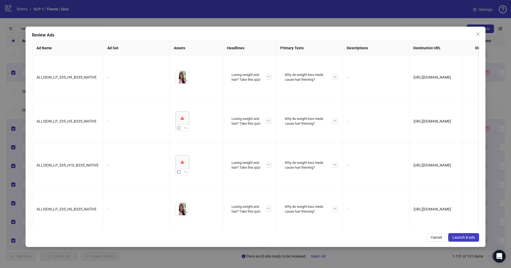
click at [463, 240] on button "Launch 8 ads" at bounding box center [464, 237] width 31 height 9
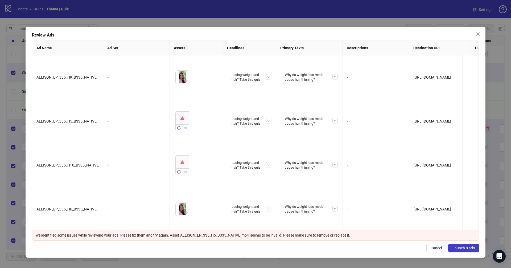
click at [464, 249] on span "Launch 8 ads" at bounding box center [464, 248] width 22 height 4
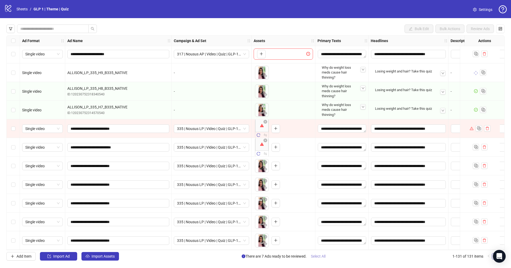
click at [318, 257] on span "Select All" at bounding box center [318, 256] width 15 height 4
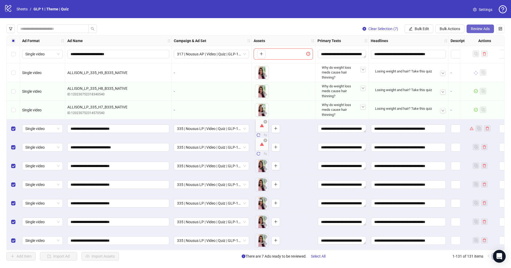
click at [478, 27] on span "Review Ads" at bounding box center [480, 29] width 19 height 4
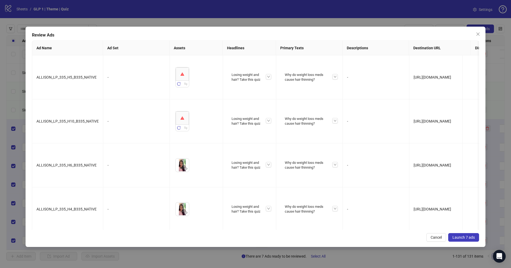
click at [471, 239] on span "Launch 7 ads" at bounding box center [464, 237] width 22 height 4
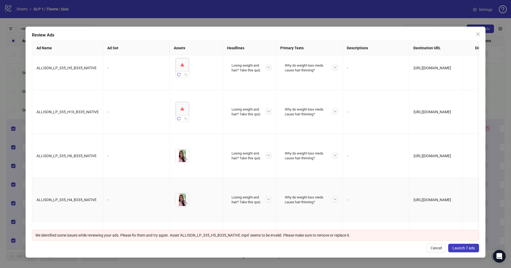
scroll to position [0, 0]
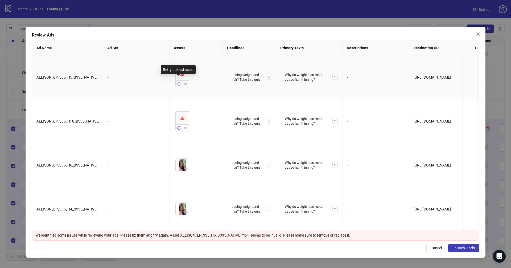
click at [178, 82] on icon "reload" at bounding box center [179, 84] width 4 height 4
click at [178, 126] on icon "reload" at bounding box center [178, 127] width 3 height 3
click at [465, 247] on span "Launch 7 ads" at bounding box center [464, 248] width 22 height 4
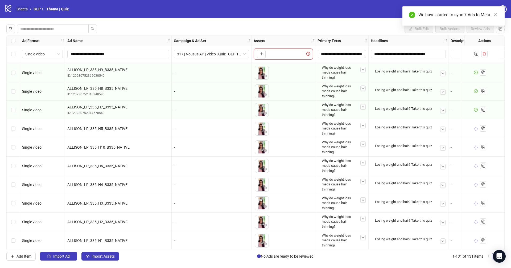
click at [20, 8] on link "Sheets" at bounding box center [21, 9] width 13 height 6
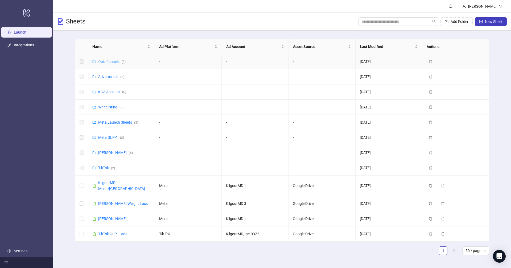
click at [108, 61] on link "Quiz Funnels ( 9 )" at bounding box center [111, 61] width 27 height 4
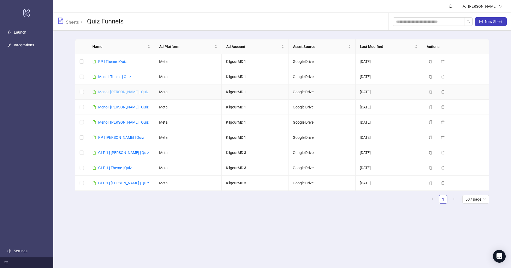
click at [116, 92] on link "Meno I [PERSON_NAME] | Quiz" at bounding box center [123, 92] width 50 height 4
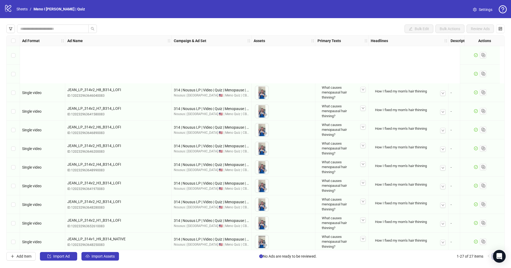
scroll to position [301, 0]
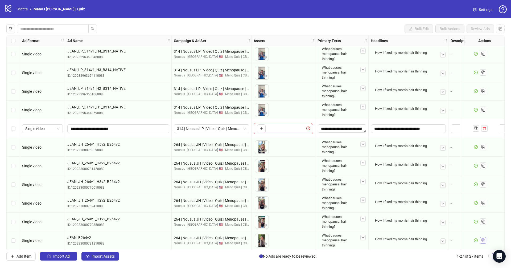
click at [483, 239] on icon "Duplicate" at bounding box center [483, 239] width 5 height 5
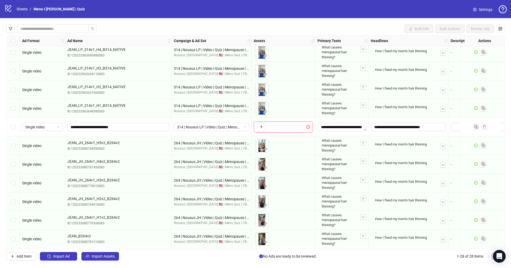
scroll to position [320, 0]
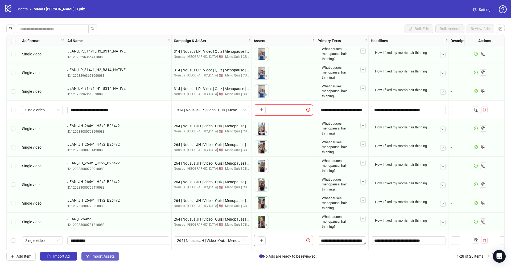
click at [106, 258] on span "Import Assets" at bounding box center [103, 256] width 23 height 4
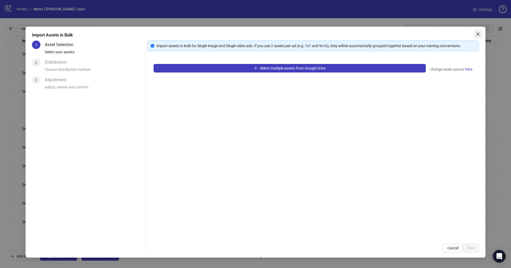
click at [478, 34] on icon "close" at bounding box center [478, 33] width 3 height 3
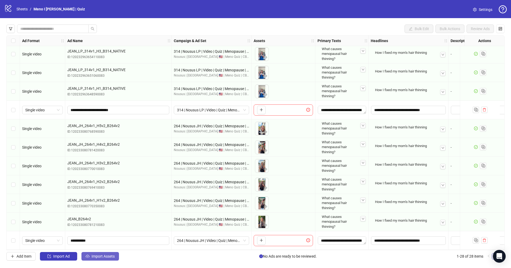
click at [100, 258] on span "Import Assets" at bounding box center [103, 256] width 23 height 4
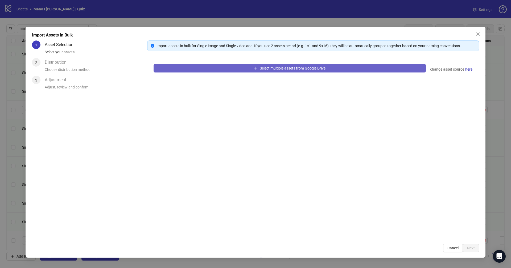
click at [205, 65] on button "Select multiple assets from Google Drive" at bounding box center [290, 68] width 272 height 9
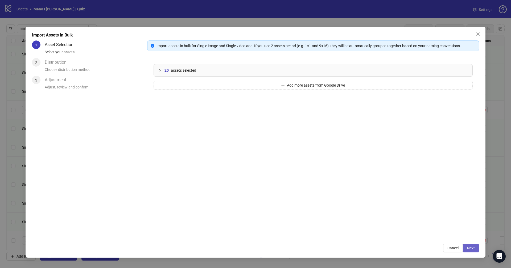
click at [474, 247] on span "Next" at bounding box center [471, 248] width 8 height 4
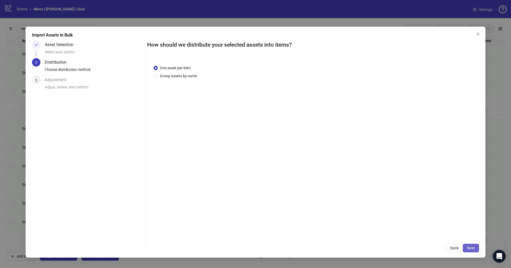
click at [471, 249] on span "Next" at bounding box center [471, 248] width 8 height 4
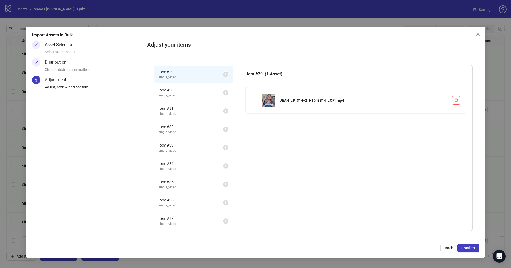
click at [471, 249] on span "Confirm" at bounding box center [468, 248] width 13 height 4
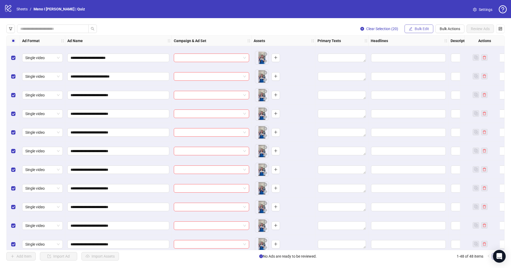
scroll to position [693, 0]
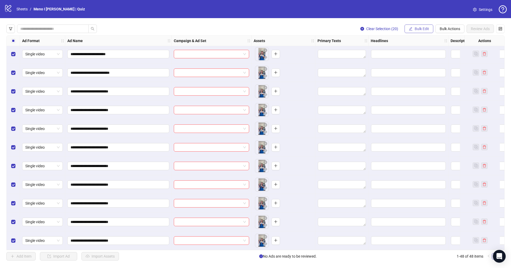
click at [414, 30] on button "Bulk Edit" at bounding box center [419, 29] width 29 height 9
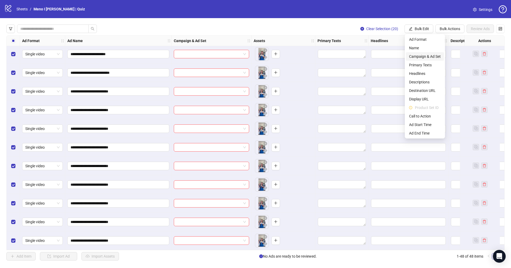
click at [419, 56] on span "Campaign & Ad Set" at bounding box center [425, 57] width 32 height 6
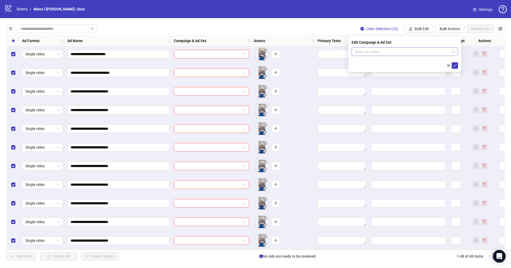
click at [410, 51] on input "search" at bounding box center [402, 52] width 95 height 8
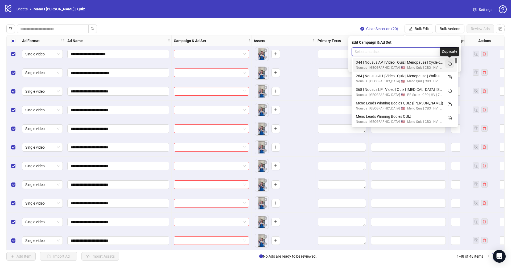
click at [451, 64] on icon "Duplicate" at bounding box center [449, 63] width 5 height 5
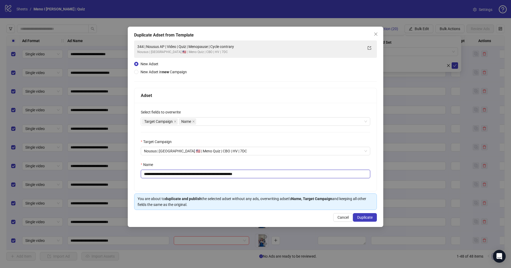
click at [270, 172] on input "**********" at bounding box center [256, 174] width 230 height 9
paste input "text"
click at [196, 176] on input "**********" at bounding box center [256, 174] width 230 height 9
type input "**********"
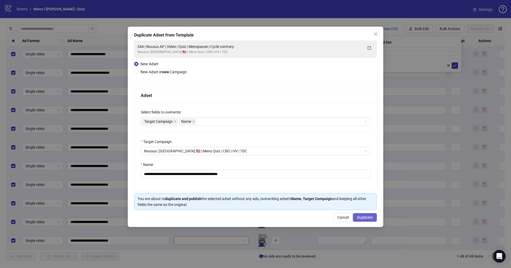
click at [358, 218] on span "Duplicate" at bounding box center [364, 217] width 15 height 4
click at [359, 216] on span "Duplicate" at bounding box center [364, 217] width 15 height 4
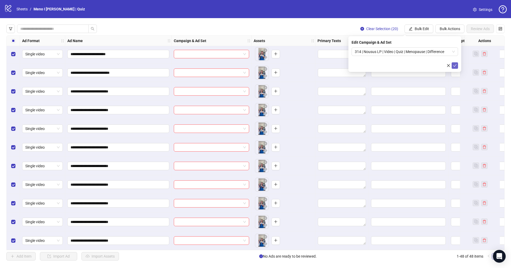
click at [456, 66] on icon "check" at bounding box center [455, 66] width 4 height 4
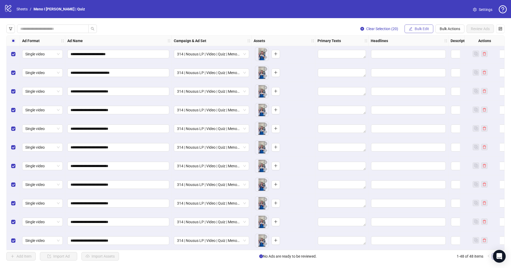
click at [420, 29] on span "Bulk Edit" at bounding box center [422, 29] width 14 height 4
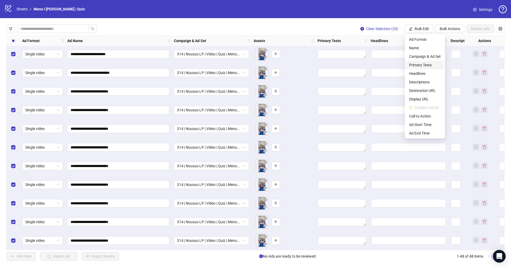
click at [420, 64] on span "Primary Texts" at bounding box center [425, 65] width 32 height 6
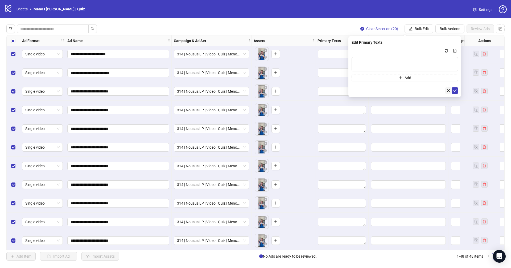
click at [449, 90] on icon "close" at bounding box center [449, 91] width 4 height 4
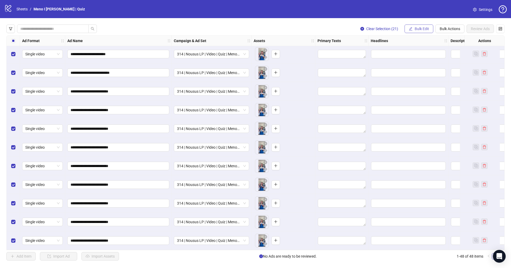
click at [420, 28] on span "Bulk Edit" at bounding box center [422, 29] width 14 height 4
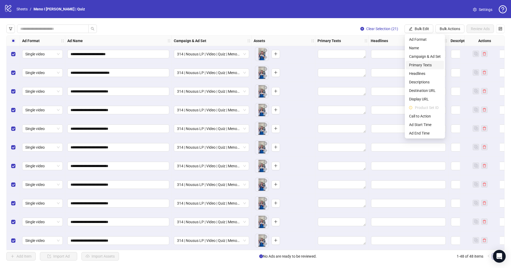
click at [429, 65] on span "Primary Texts" at bounding box center [425, 65] width 32 height 6
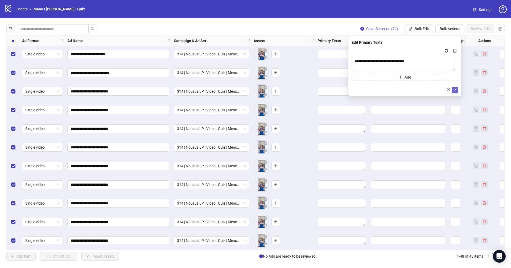
click at [455, 89] on icon "check" at bounding box center [455, 90] width 4 height 4
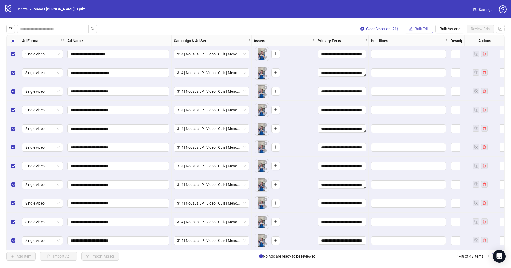
click at [422, 29] on span "Bulk Edit" at bounding box center [422, 29] width 14 height 4
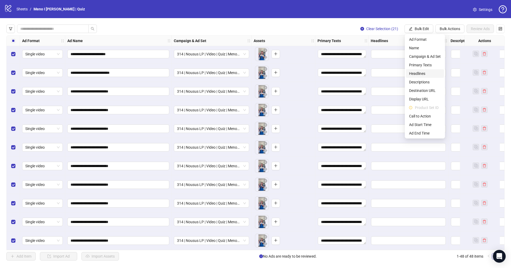
click at [422, 73] on span "Headlines" at bounding box center [425, 74] width 32 height 6
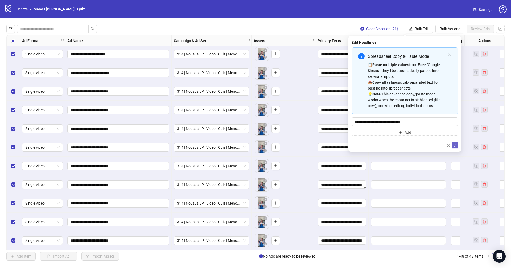
click at [458, 145] on button "submit" at bounding box center [455, 145] width 6 height 6
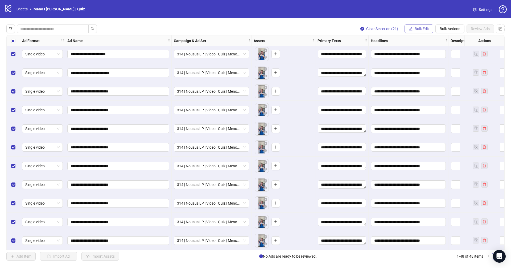
click at [421, 26] on button "Bulk Edit" at bounding box center [419, 29] width 29 height 9
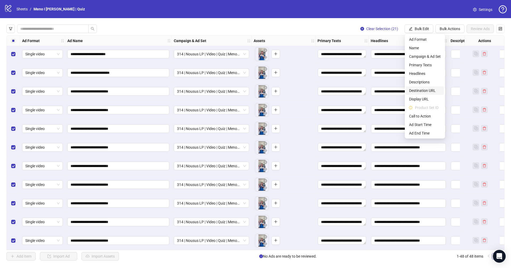
click at [423, 87] on li "Destination URL" at bounding box center [425, 90] width 38 height 9
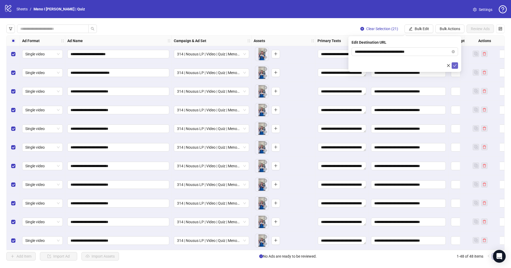
click at [455, 67] on icon "check" at bounding box center [455, 66] width 4 height 4
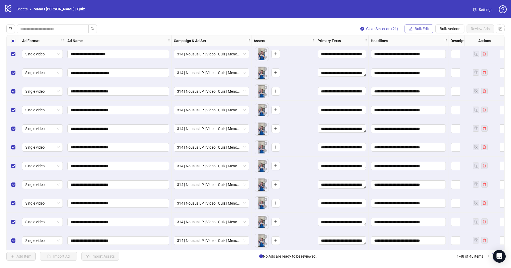
click at [423, 27] on span "Bulk Edit" at bounding box center [422, 29] width 14 height 4
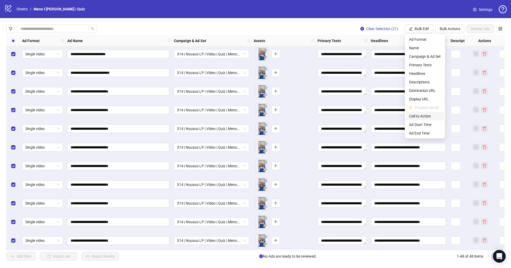
click at [421, 118] on span "Call to Action" at bounding box center [425, 116] width 32 height 6
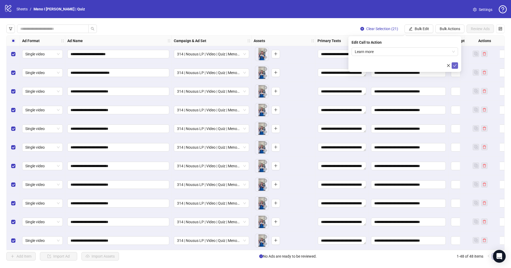
click at [453, 66] on button "submit" at bounding box center [455, 65] width 6 height 6
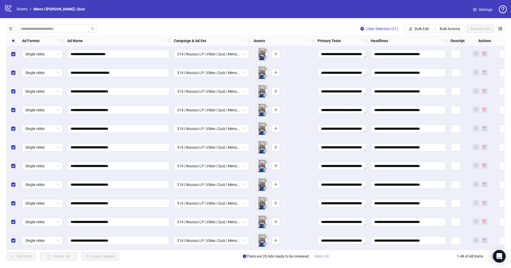
click at [326, 258] on span "Select All" at bounding box center [321, 256] width 15 height 4
click at [484, 28] on span "Review Ads" at bounding box center [480, 29] width 19 height 4
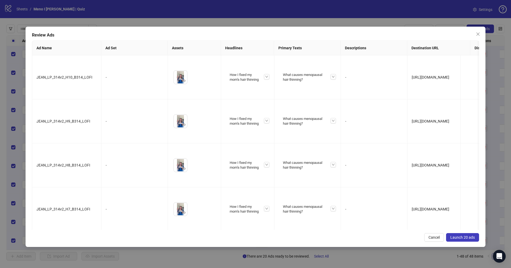
click at [459, 237] on span "Launch 20 ads" at bounding box center [463, 237] width 25 height 4
